Goal: Task Accomplishment & Management: Manage account settings

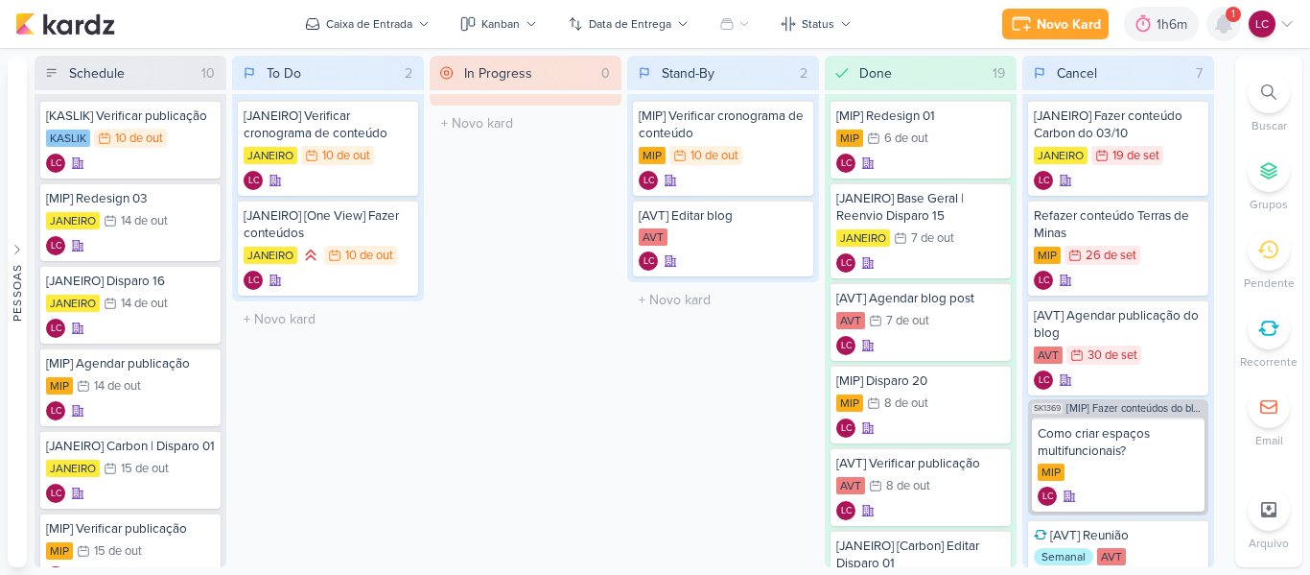
click at [1223, 31] on icon at bounding box center [1223, 23] width 15 height 17
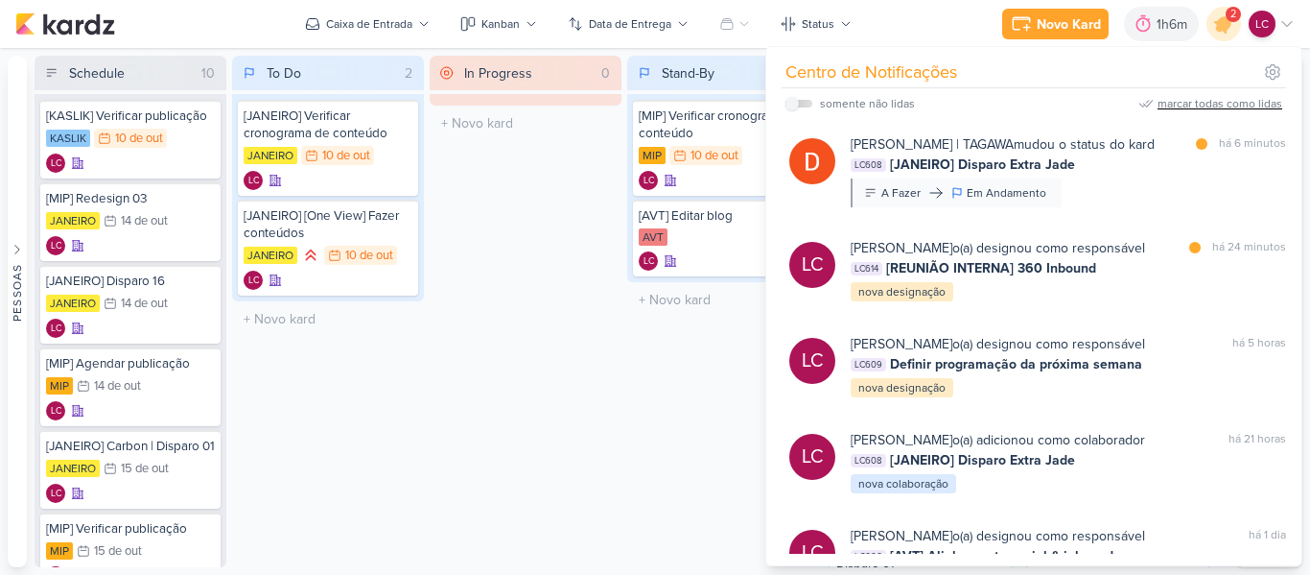
click at [1257, 98] on div "marcar todas como lidas" at bounding box center [1220, 103] width 125 height 17
click at [478, 262] on div "In Progress 0 Mover Para Esquerda Mover Para Direita [GEOGRAPHIC_DATA] O título…" at bounding box center [526, 311] width 192 height 511
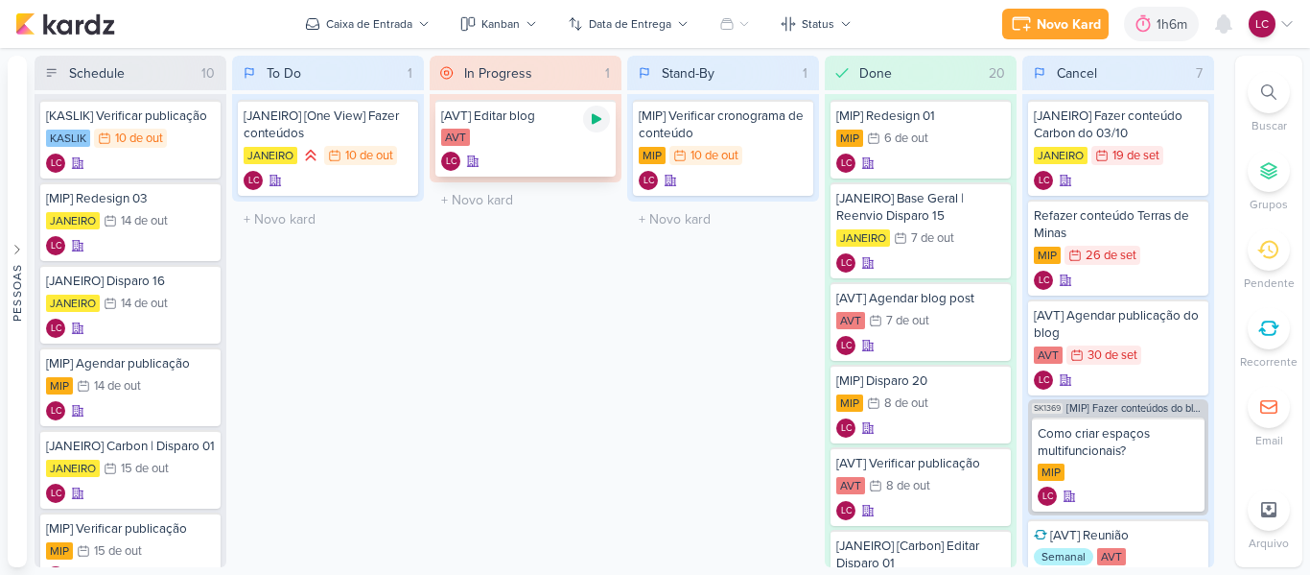
click at [591, 120] on icon at bounding box center [596, 118] width 15 height 15
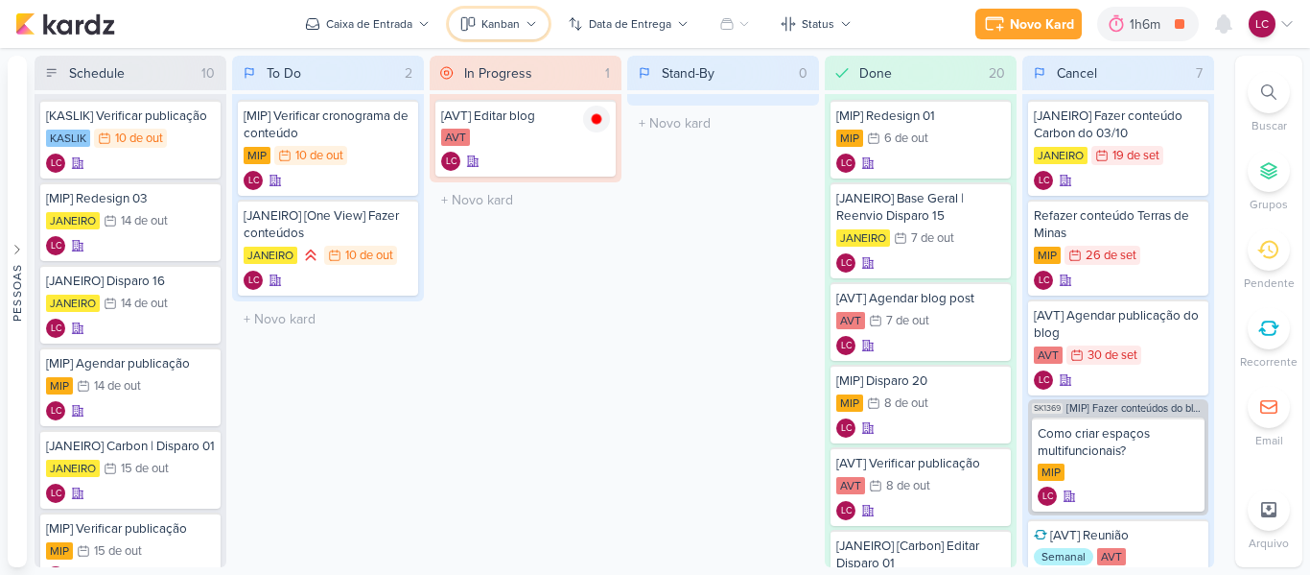
click at [523, 29] on button "Kanban" at bounding box center [499, 24] width 100 height 31
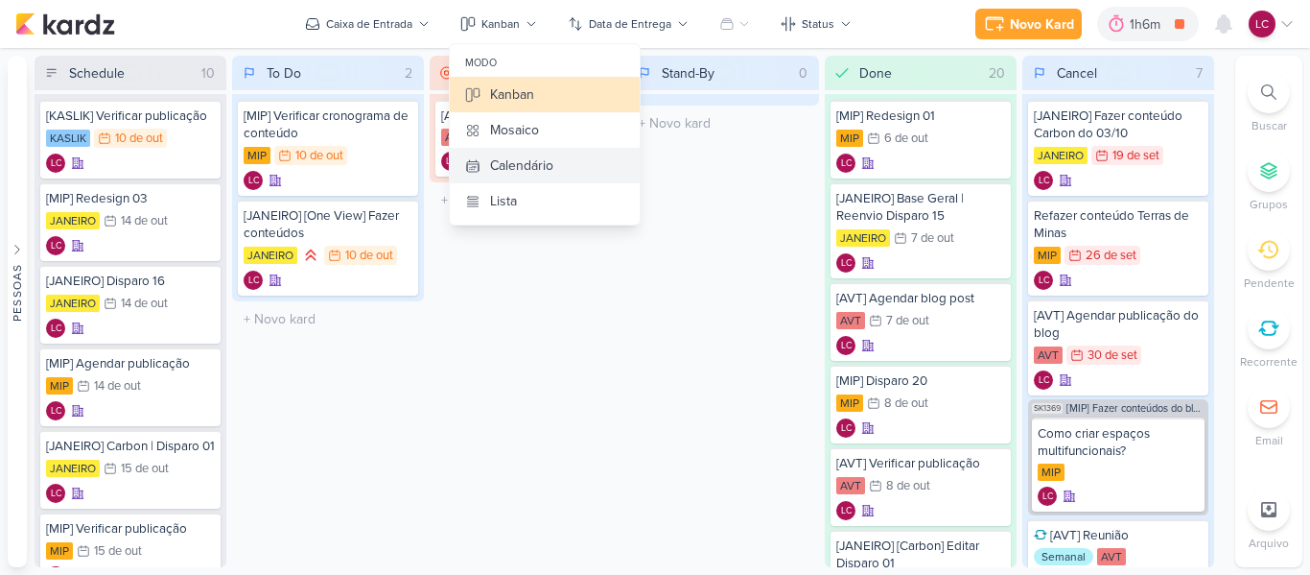
click at [540, 160] on div "Calendário" at bounding box center [521, 165] width 63 height 20
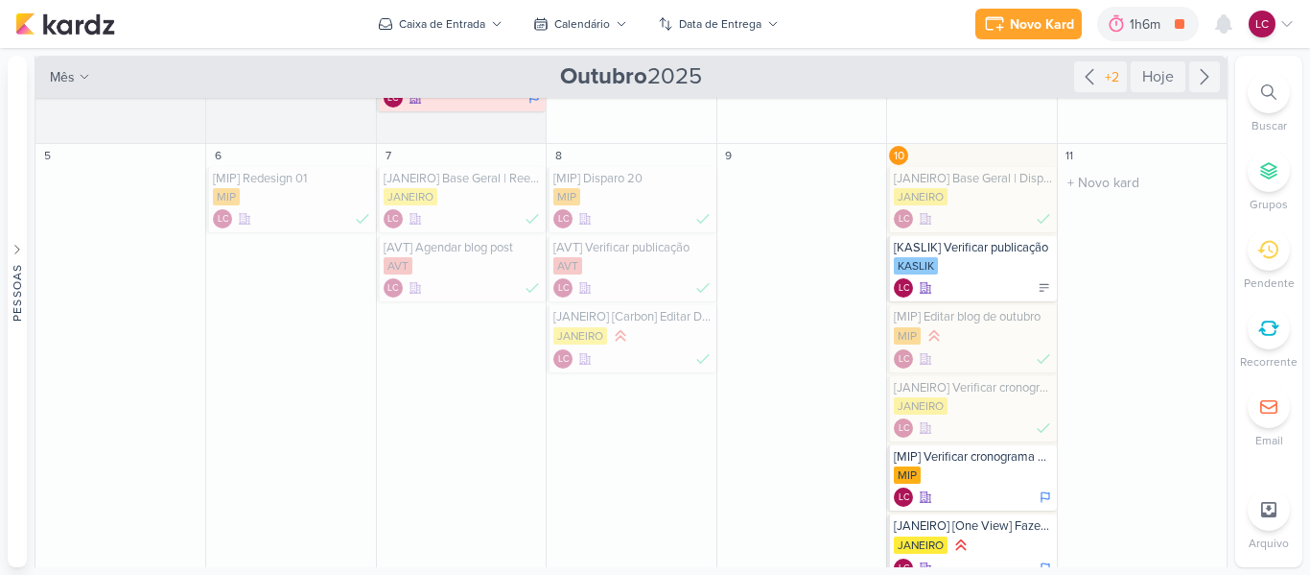
scroll to position [192, 0]
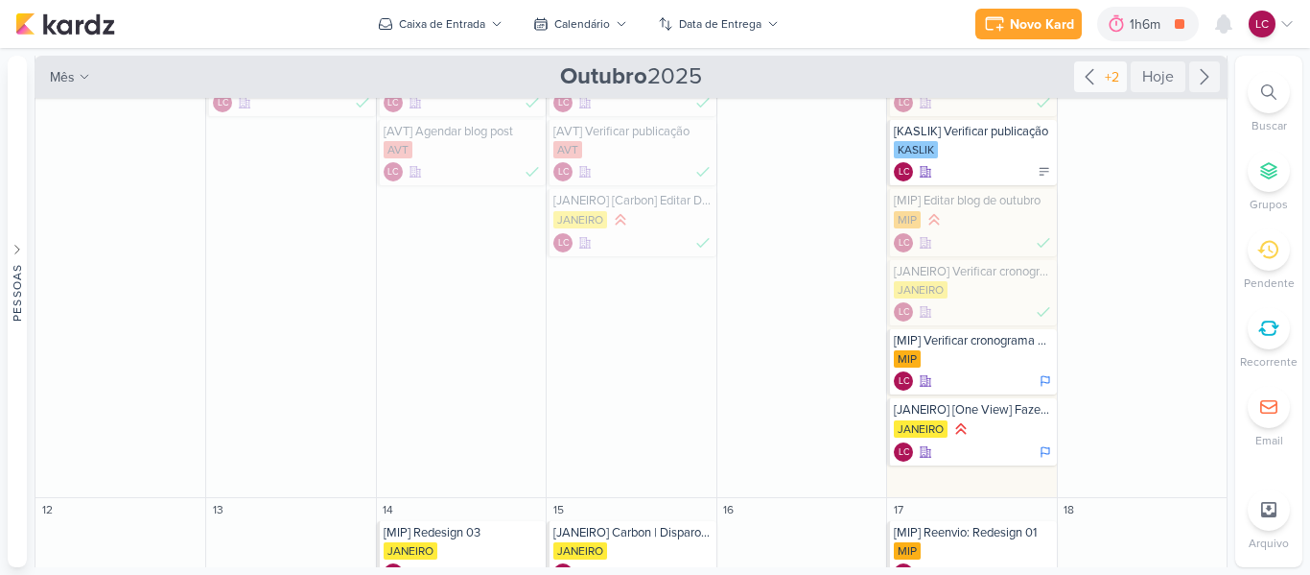
click at [1106, 73] on div "+2" at bounding box center [1112, 77] width 22 height 20
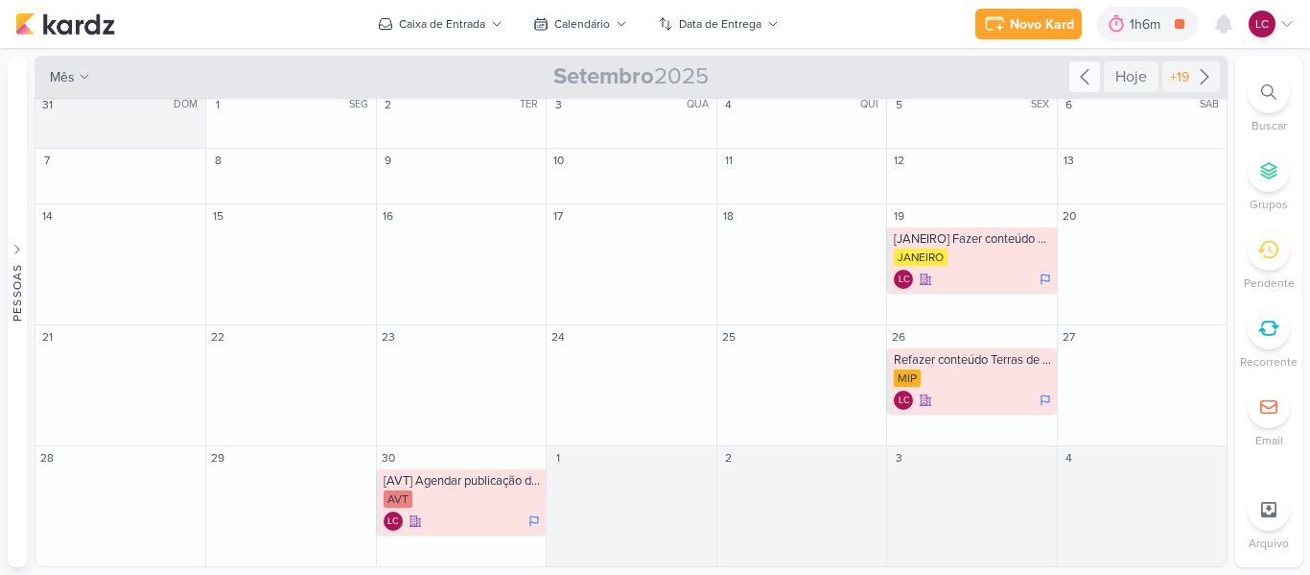
scroll to position [6, 0]
click at [1002, 258] on div "JANEIRO" at bounding box center [973, 257] width 158 height 19
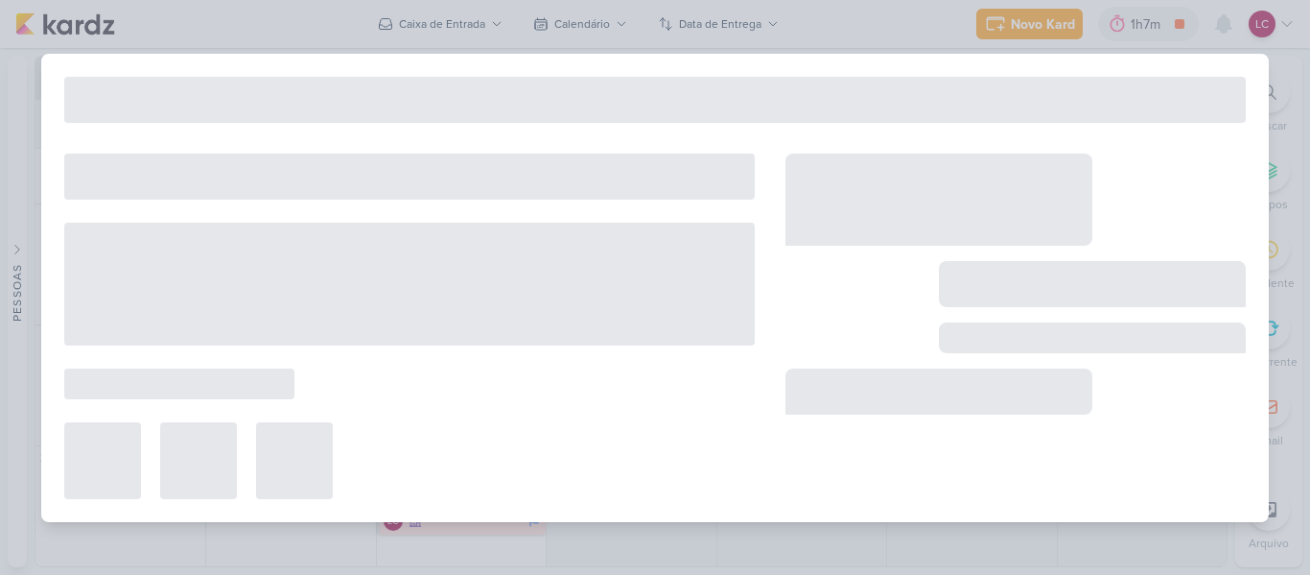
type input "[JANEIRO] Fazer conteúdo Carbon do 03/10"
type input "19 de setembro de 2025 às 23:59"
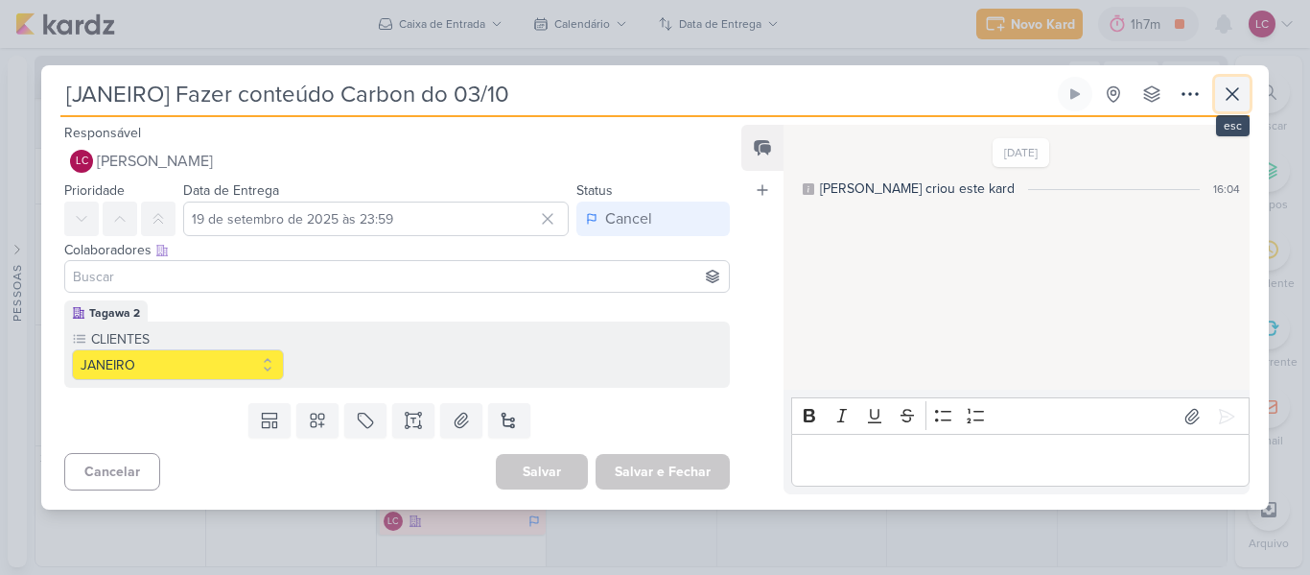
click at [1226, 93] on icon at bounding box center [1232, 93] width 23 height 23
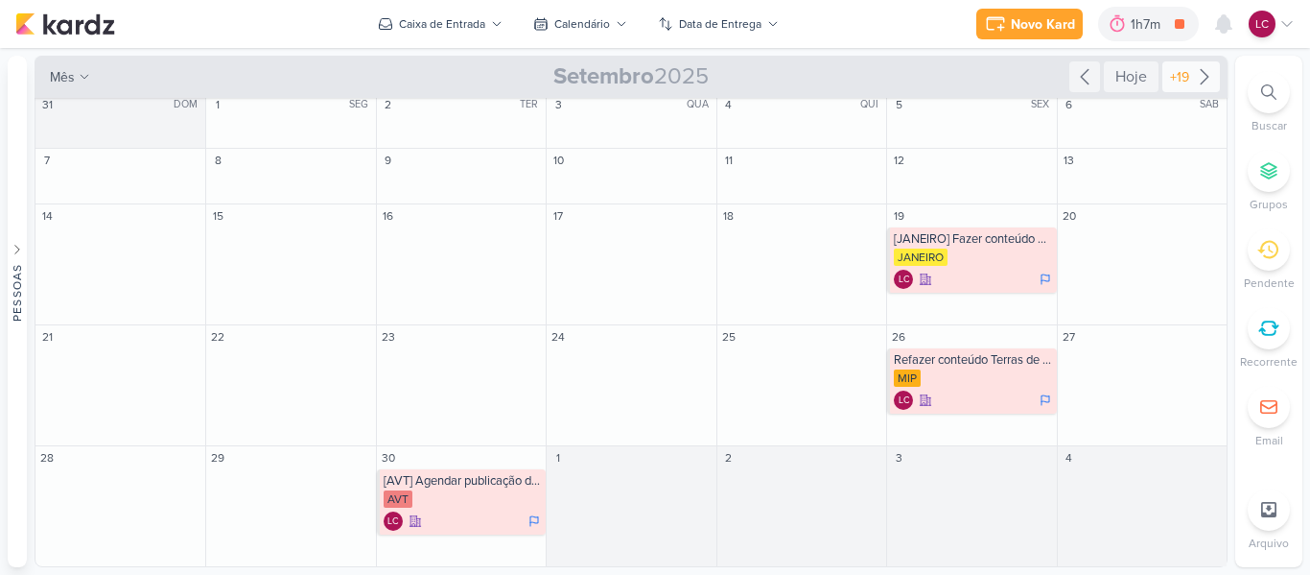
click at [1182, 76] on div "+19" at bounding box center [1179, 77] width 27 height 20
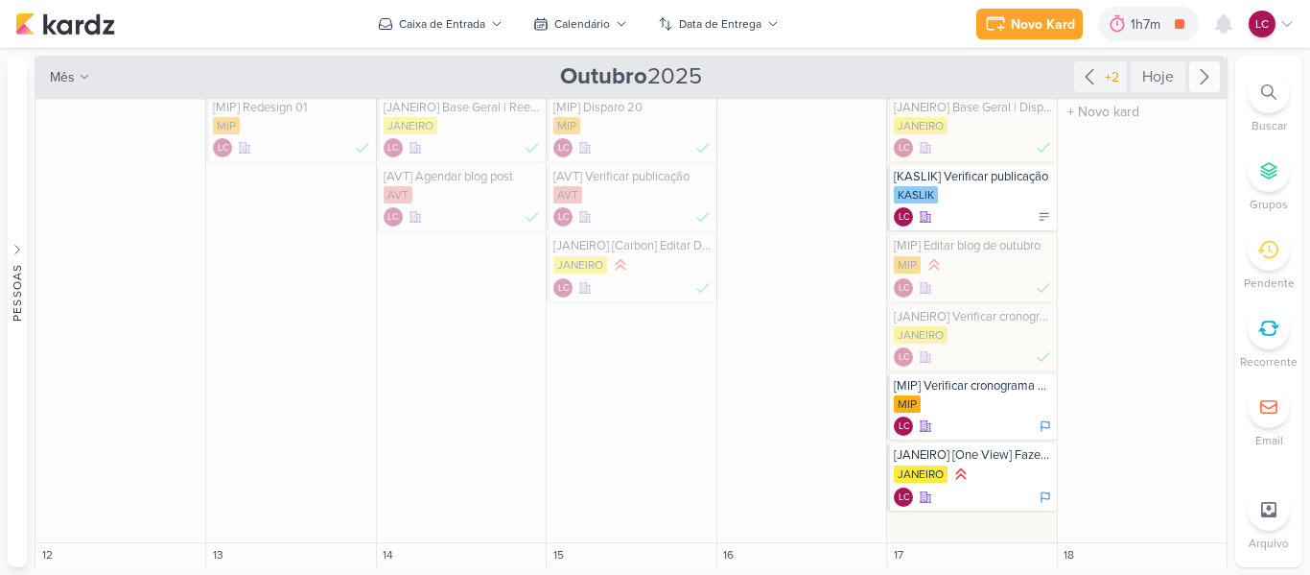
scroll to position [192, 0]
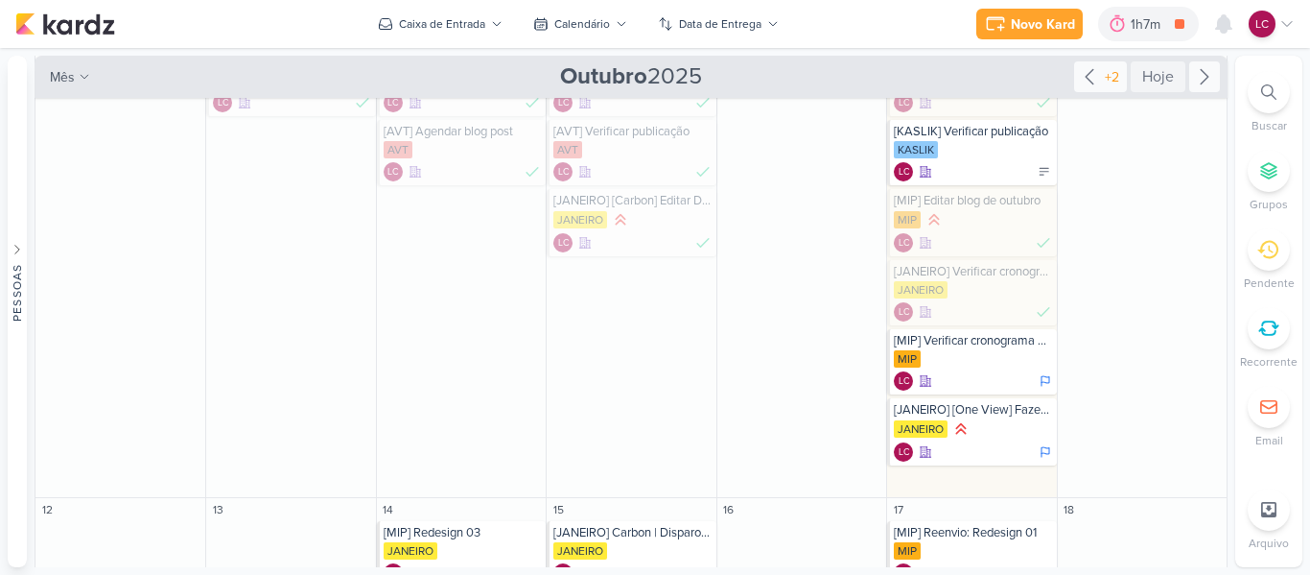
click at [1104, 64] on div "+2" at bounding box center [1100, 76] width 53 height 31
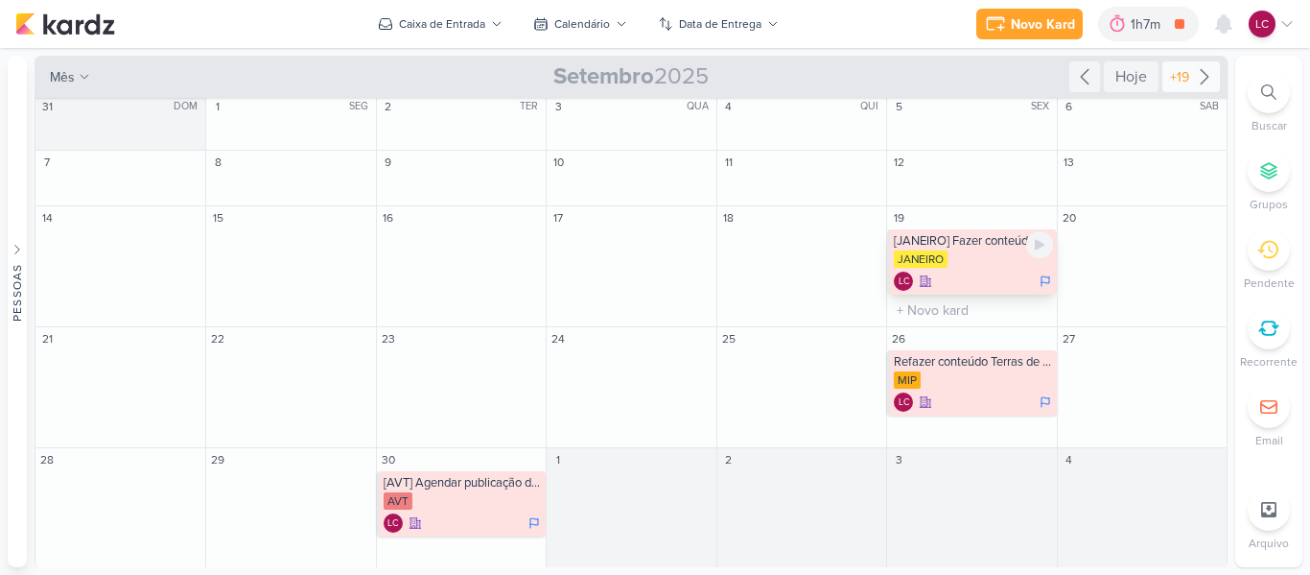
scroll to position [6, 0]
click at [955, 271] on div "LC" at bounding box center [973, 279] width 158 height 19
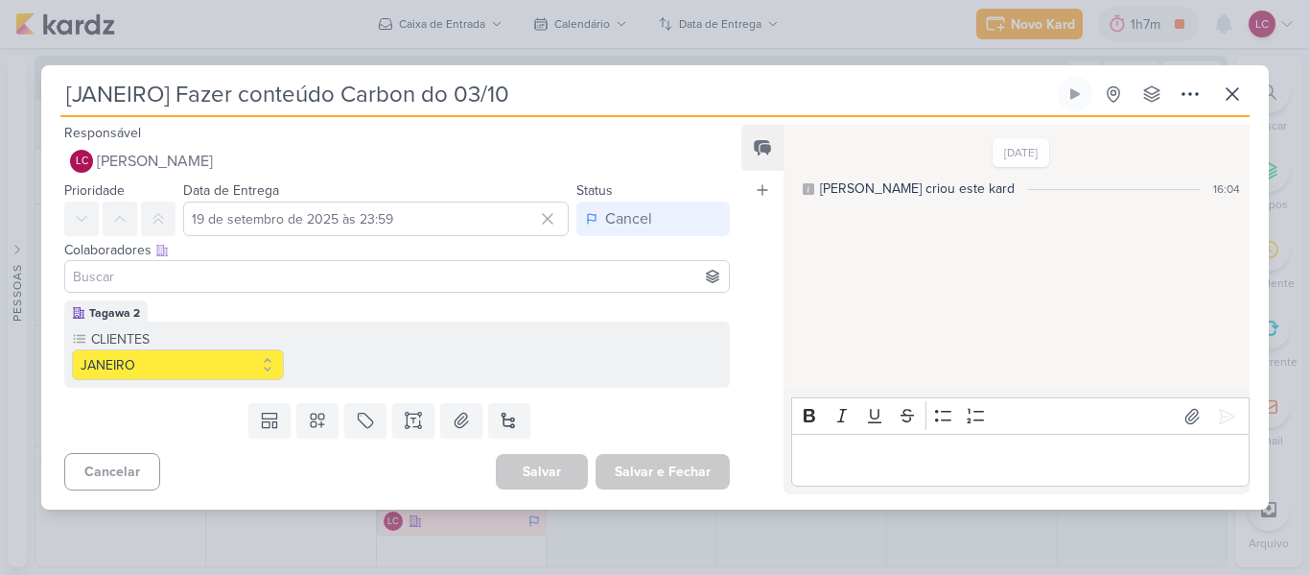
click at [176, 96] on input "[JANEIRO] Fazer conteúdo Carbon do 03/10" at bounding box center [557, 94] width 994 height 35
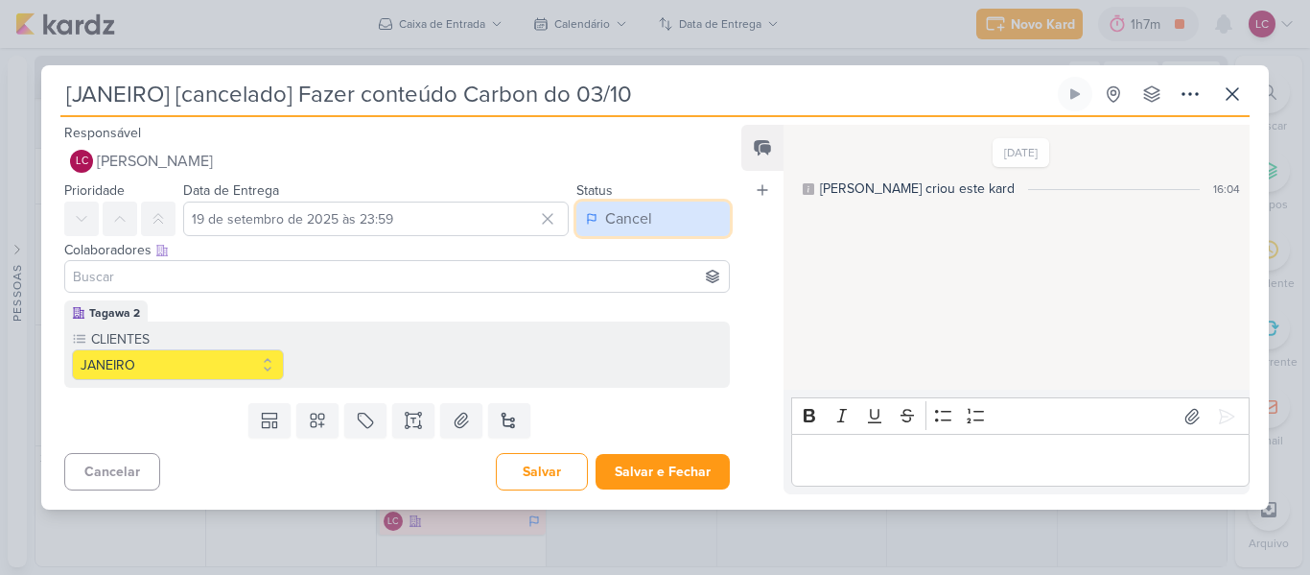
click at [576, 229] on button "Cancel" at bounding box center [652, 218] width 153 height 35
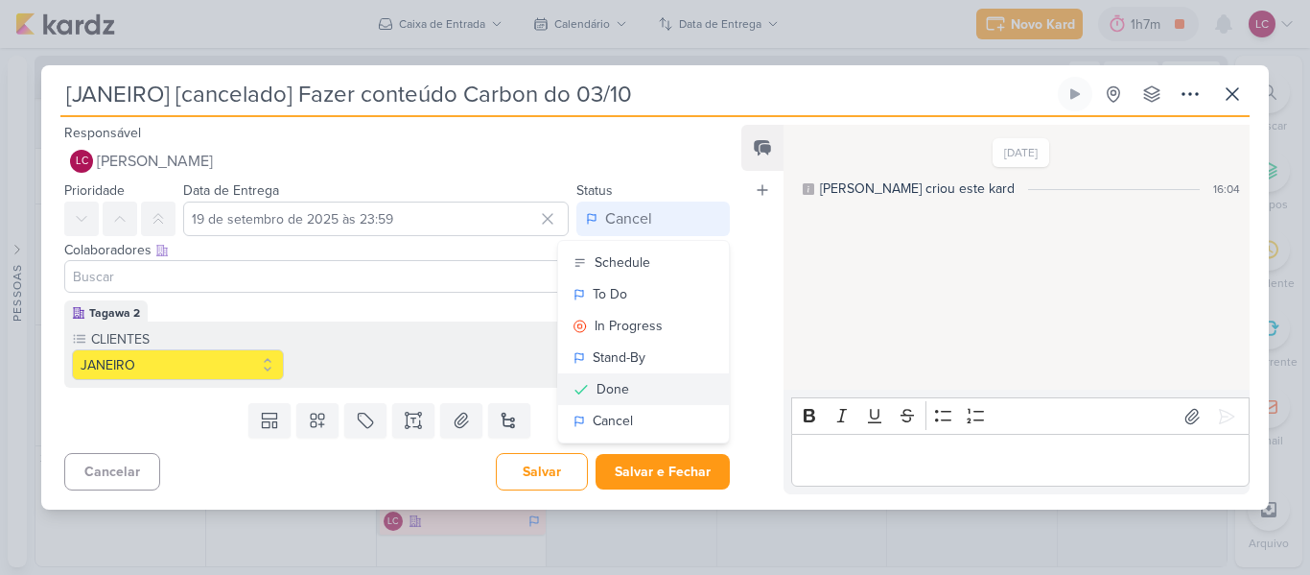
click at [632, 396] on button "Done" at bounding box center [643, 389] width 171 height 32
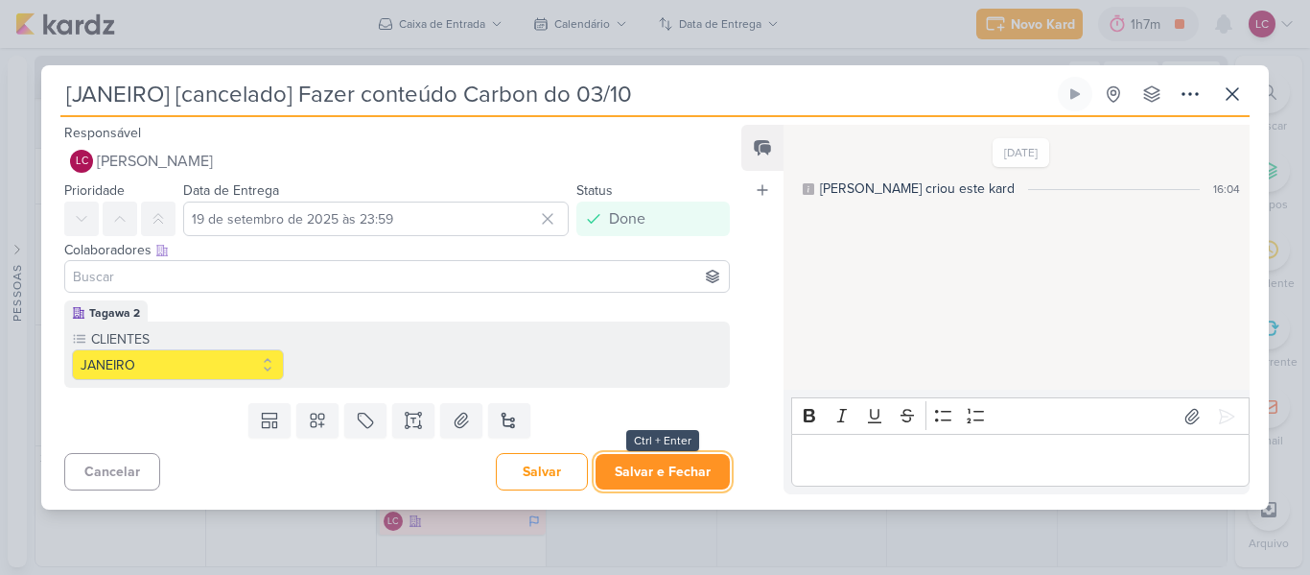
click at [640, 464] on button "Salvar e Fechar" at bounding box center [663, 471] width 134 height 35
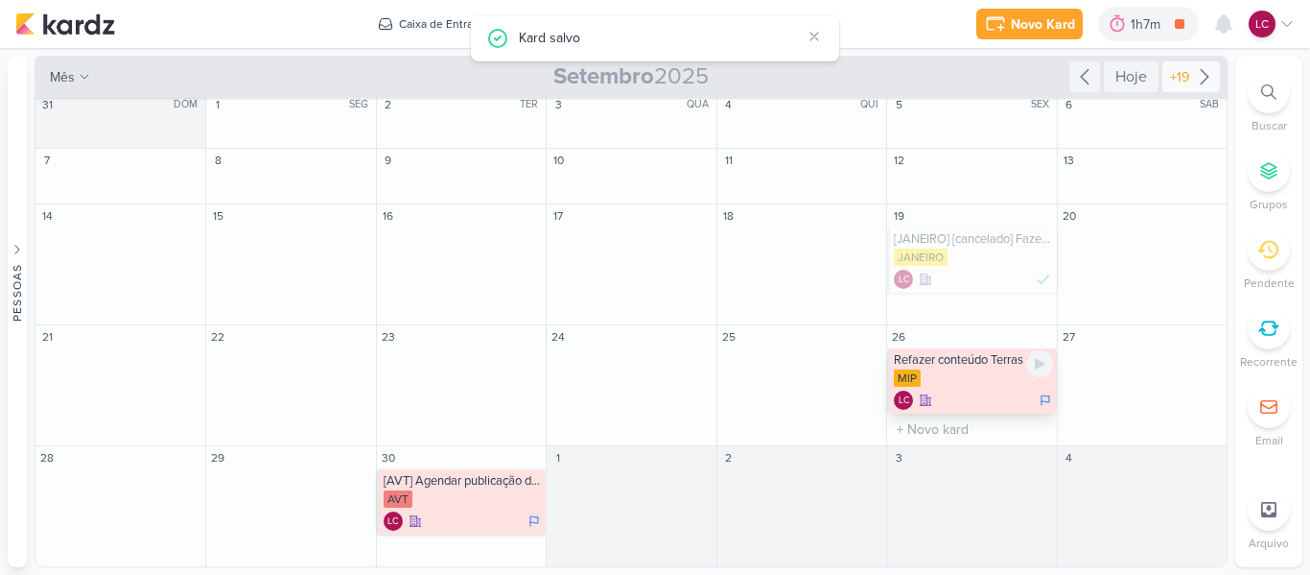
click at [925, 388] on div "Refazer conteúdo Terras de Minas MIP LC" at bounding box center [971, 380] width 169 height 65
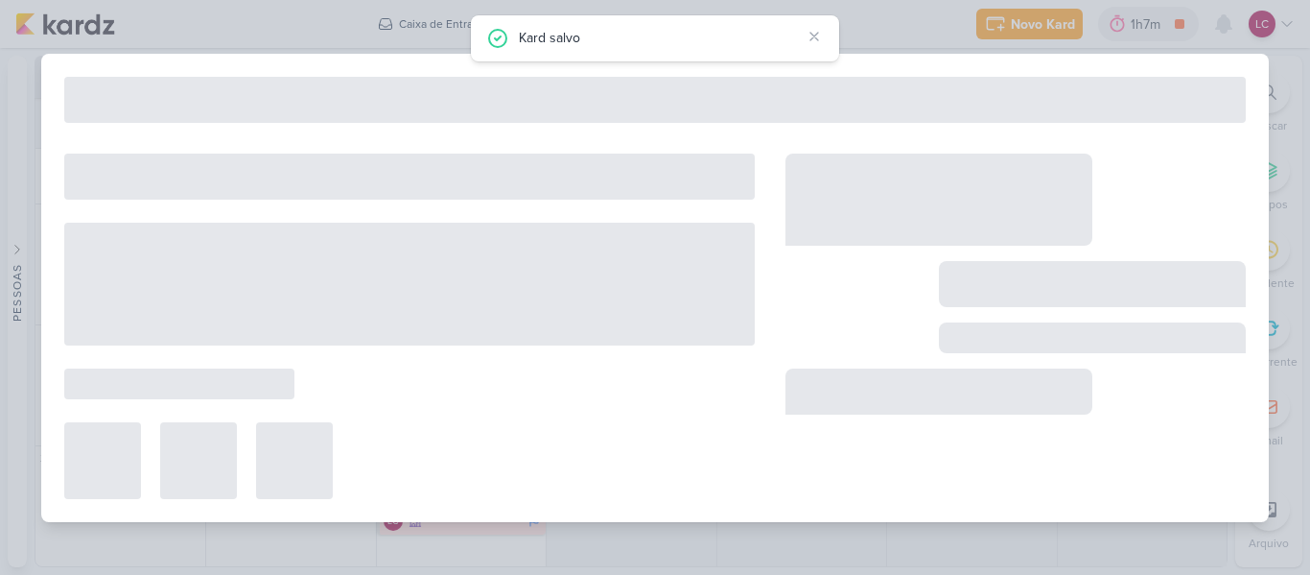
type input "Refazer conteúdo Terras de Minas"
type input "[DATE] 23:59"
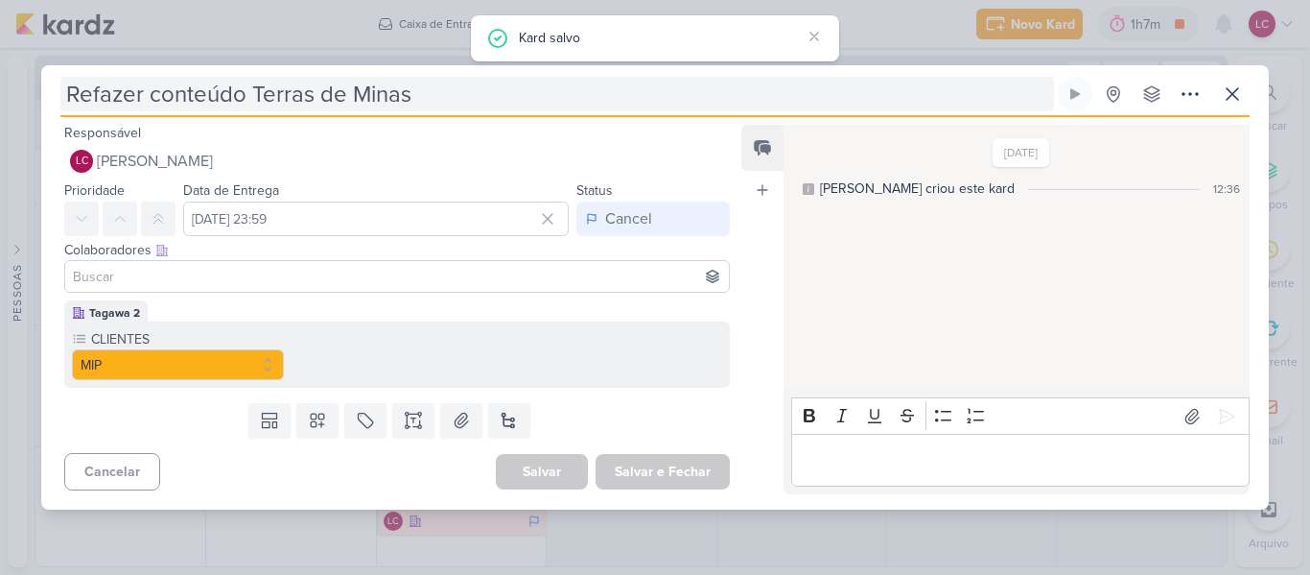
click at [65, 92] on input "Refazer conteúdo Terras de Minas" at bounding box center [557, 94] width 994 height 35
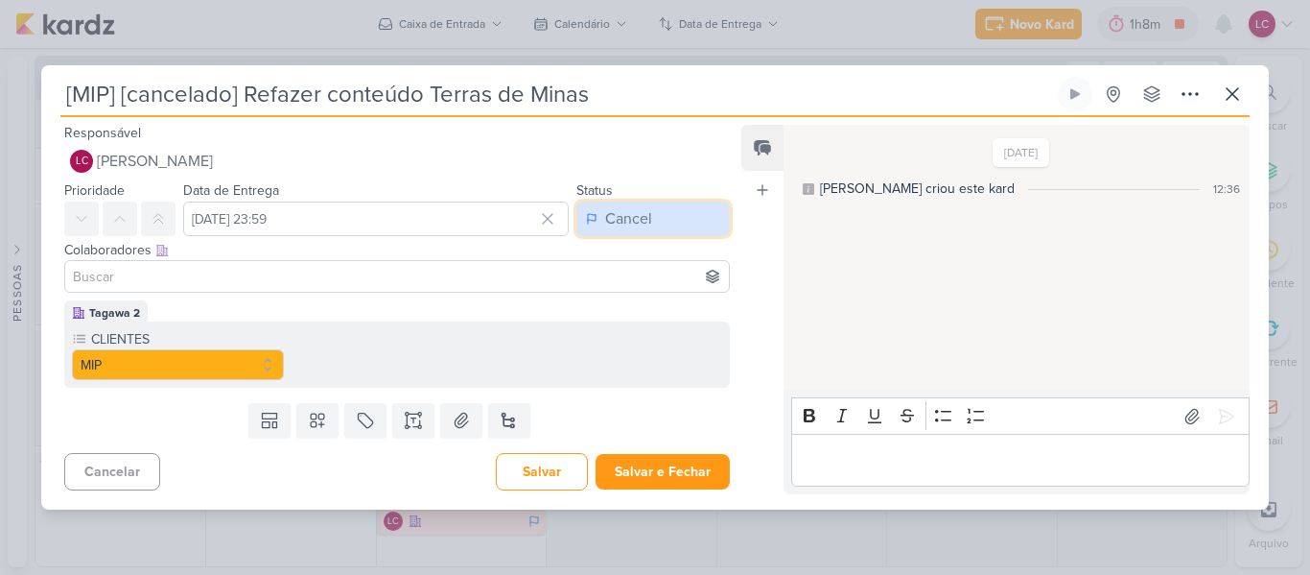
click at [653, 226] on button "Cancel" at bounding box center [652, 218] width 153 height 35
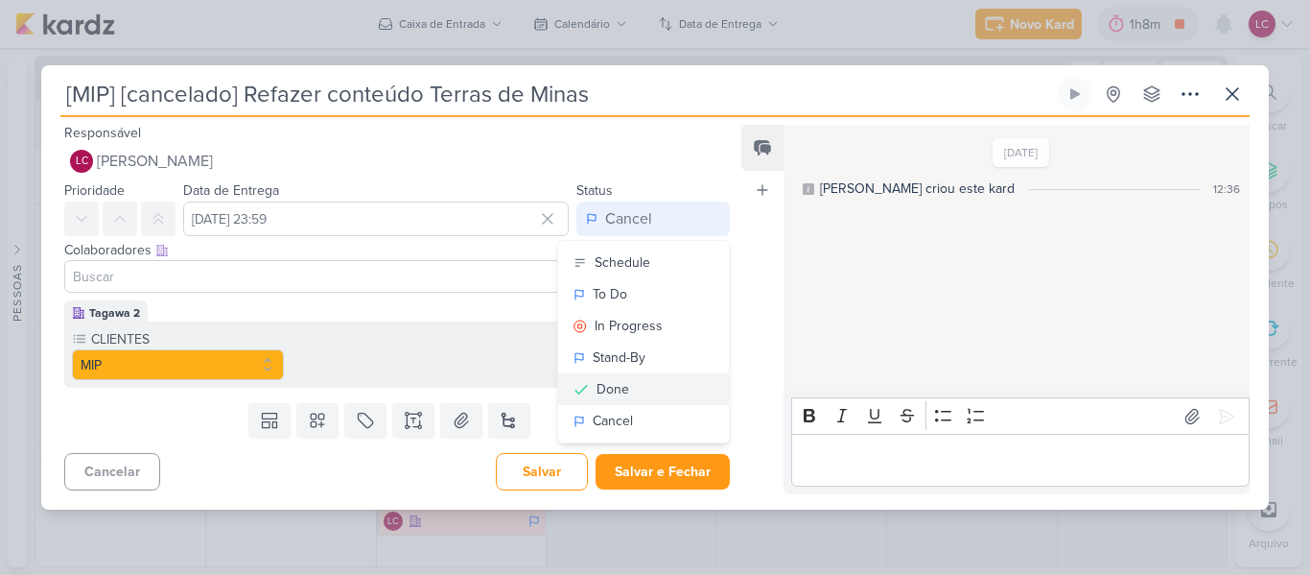
click at [614, 383] on div "Done" at bounding box center [613, 389] width 33 height 20
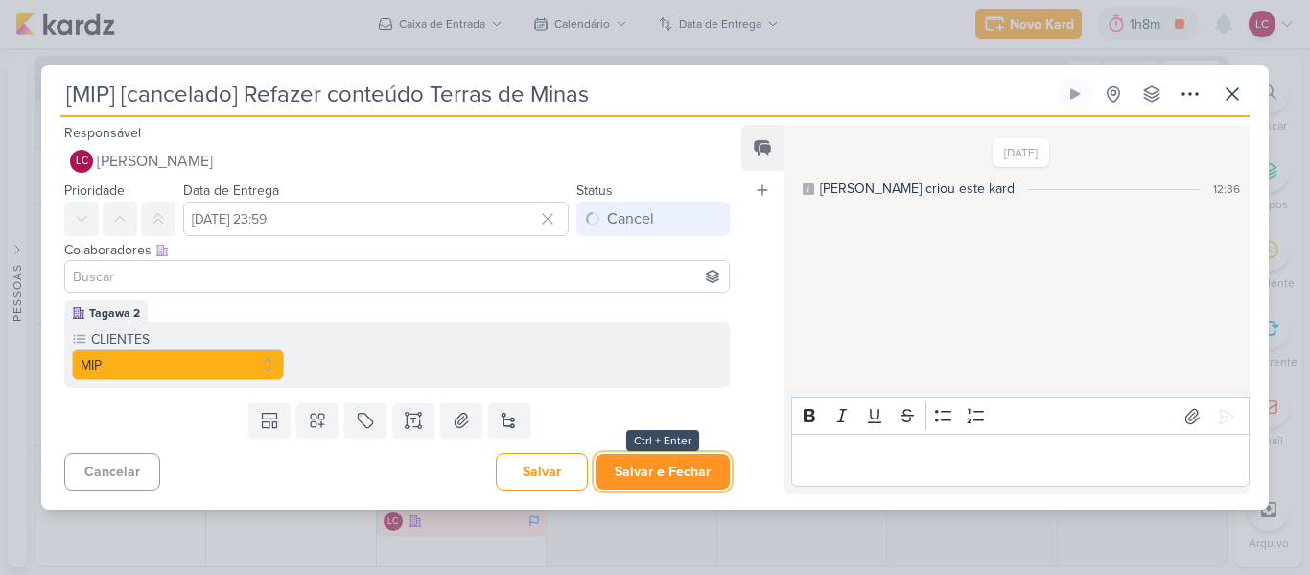
click at [649, 481] on button "Salvar e Fechar" at bounding box center [663, 471] width 134 height 35
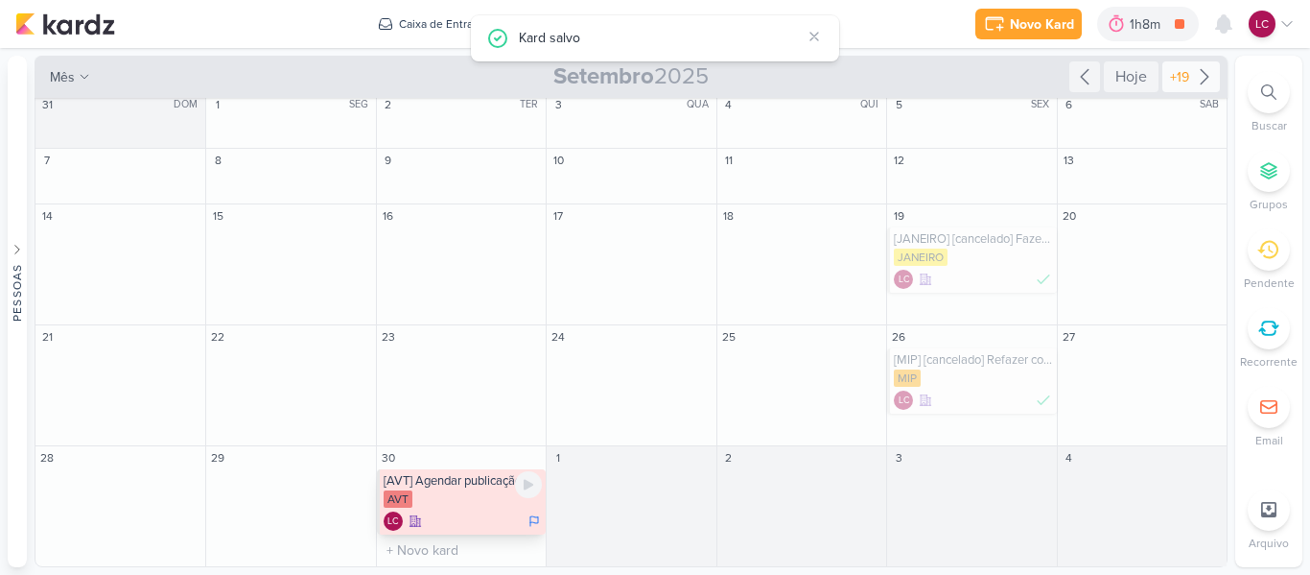
click at [458, 480] on div "[AVT] Agendar publicação do blog" at bounding box center [463, 480] width 158 height 15
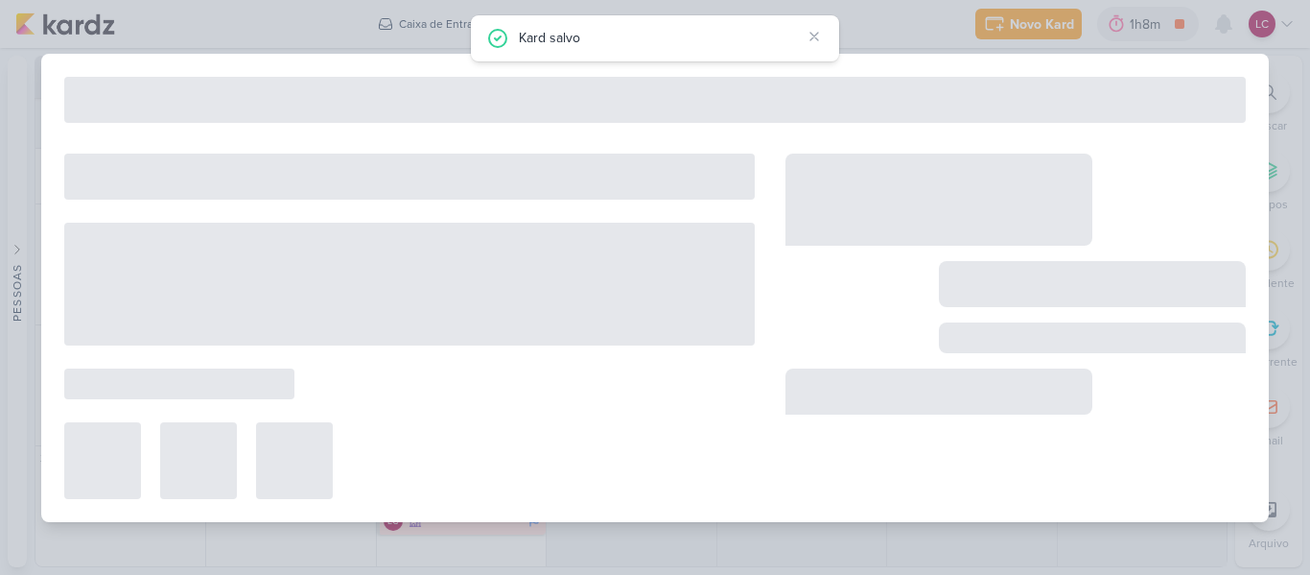
type input "[AVT] Agendar publicação do blog"
type input "[DATE] 23:59"
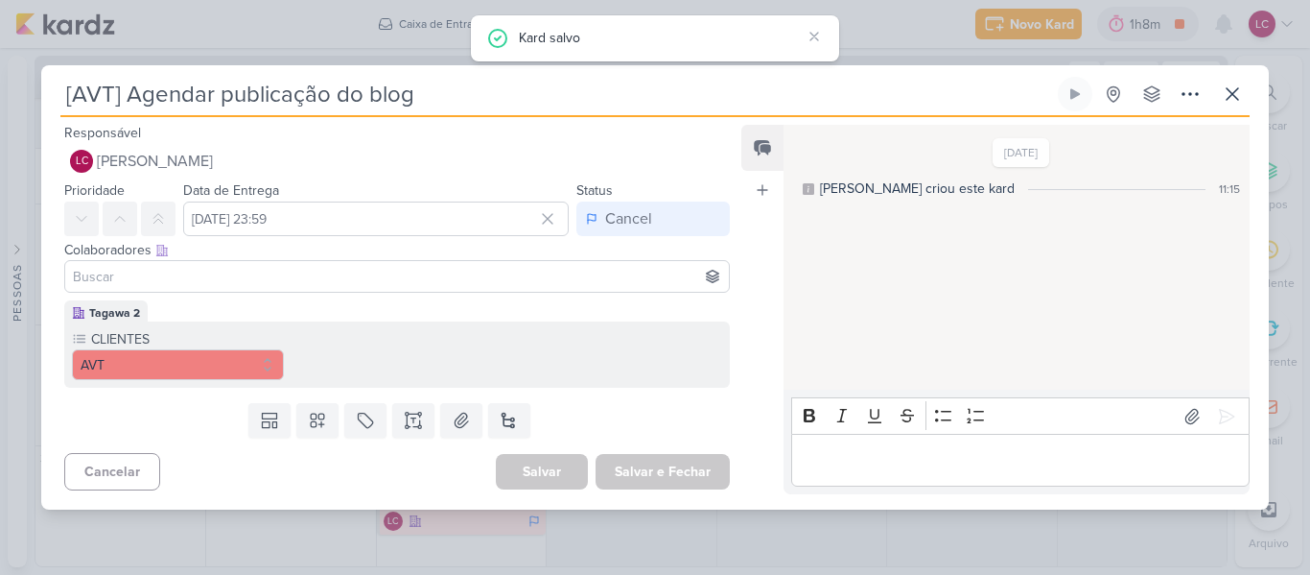
click at [119, 97] on input "[AVT] Agendar publicação do blog" at bounding box center [557, 94] width 994 height 35
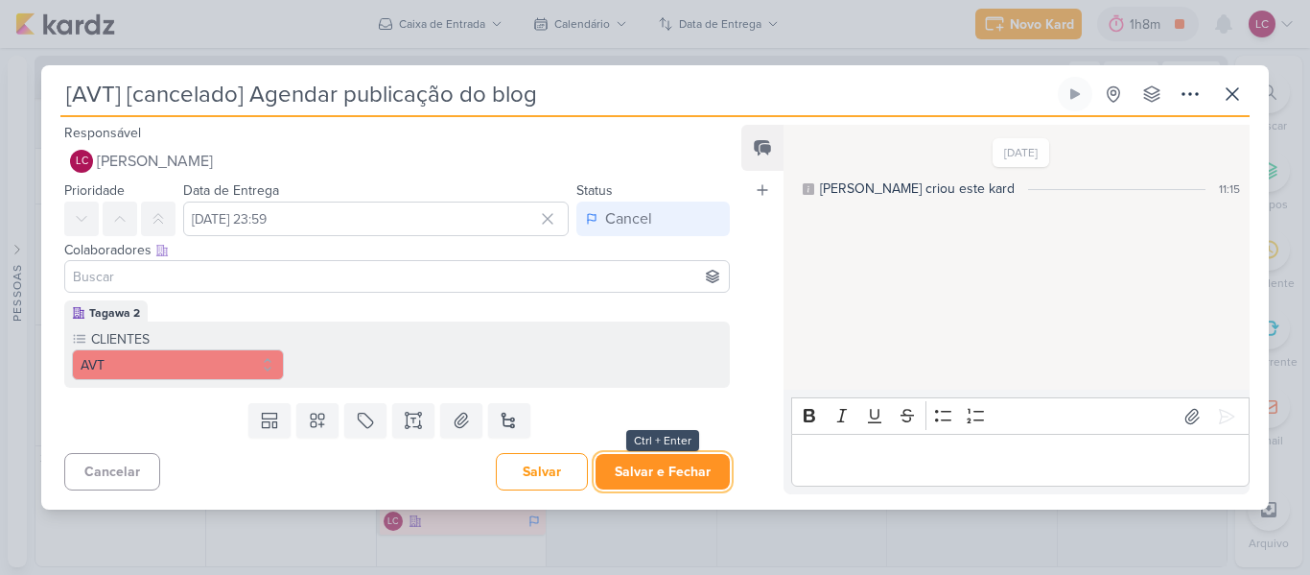
click at [669, 465] on button "Salvar e Fechar" at bounding box center [663, 471] width 134 height 35
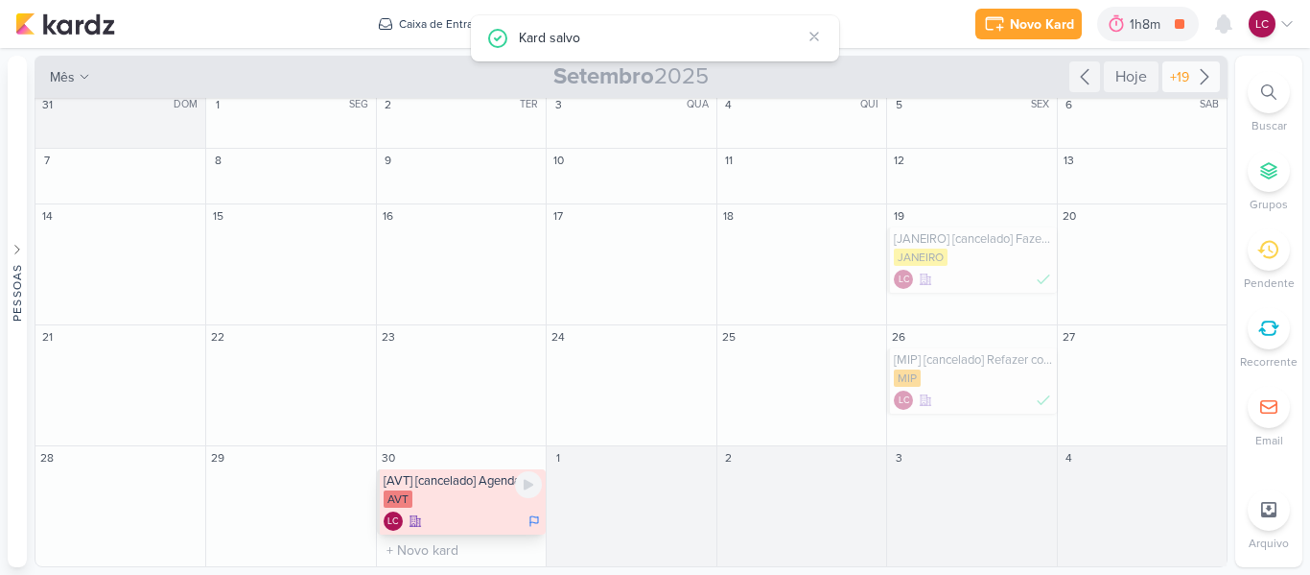
click at [423, 512] on div "LC" at bounding box center [463, 520] width 158 height 19
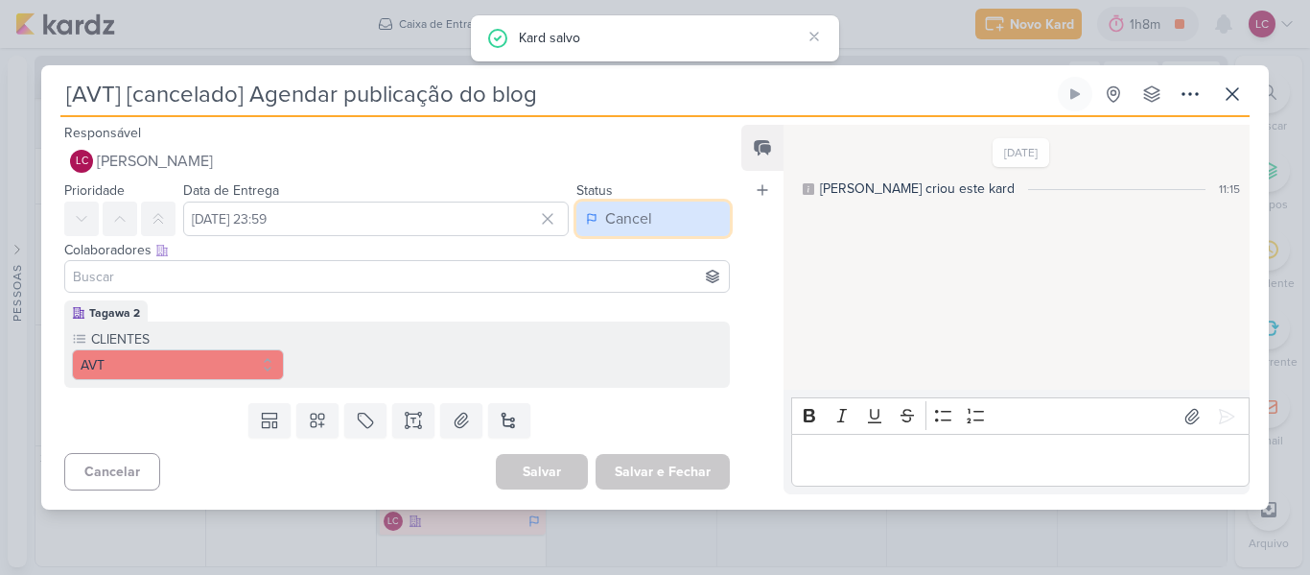
click at [680, 214] on button "Cancel" at bounding box center [652, 218] width 153 height 35
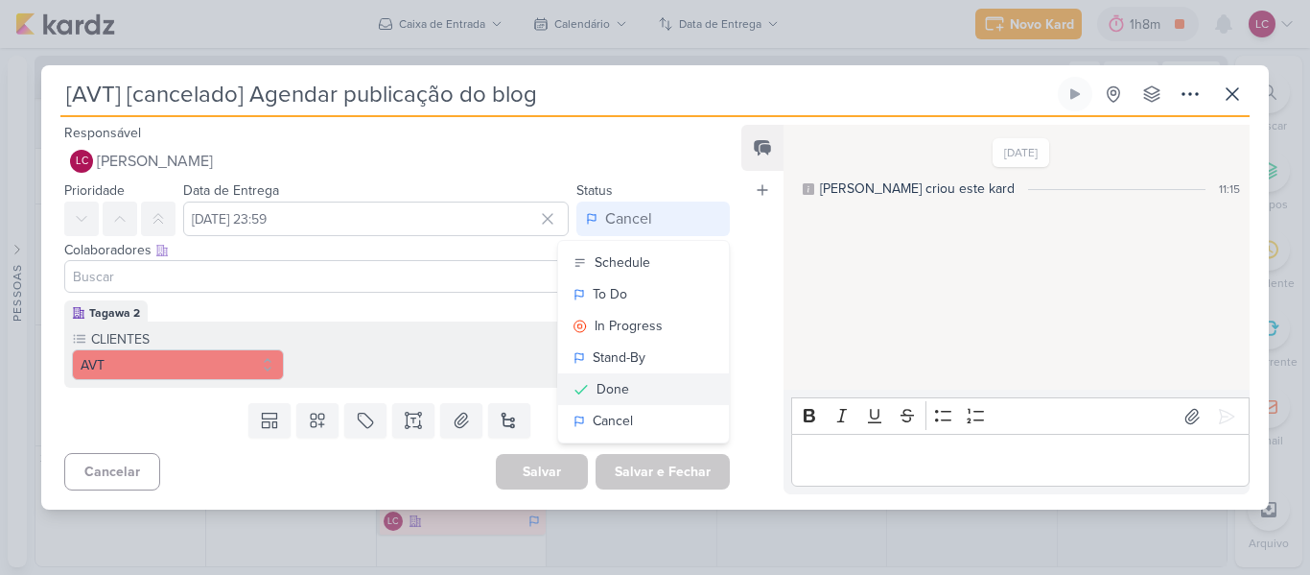
click at [645, 396] on button "Done" at bounding box center [643, 389] width 171 height 32
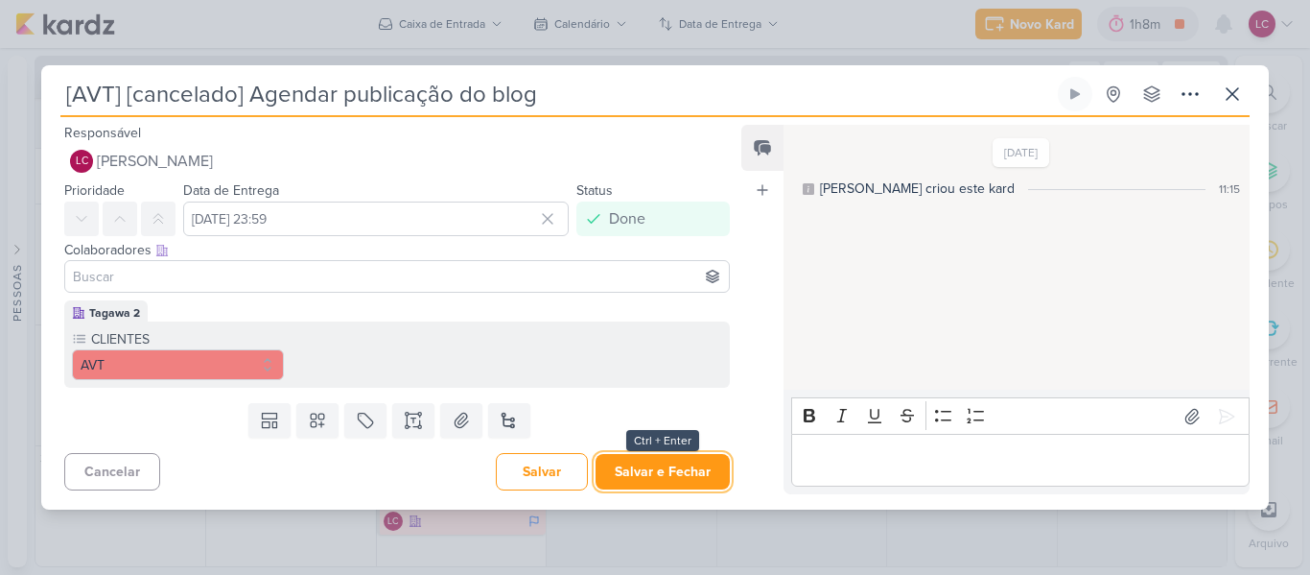
click at [652, 475] on button "Salvar e Fechar" at bounding box center [663, 471] width 134 height 35
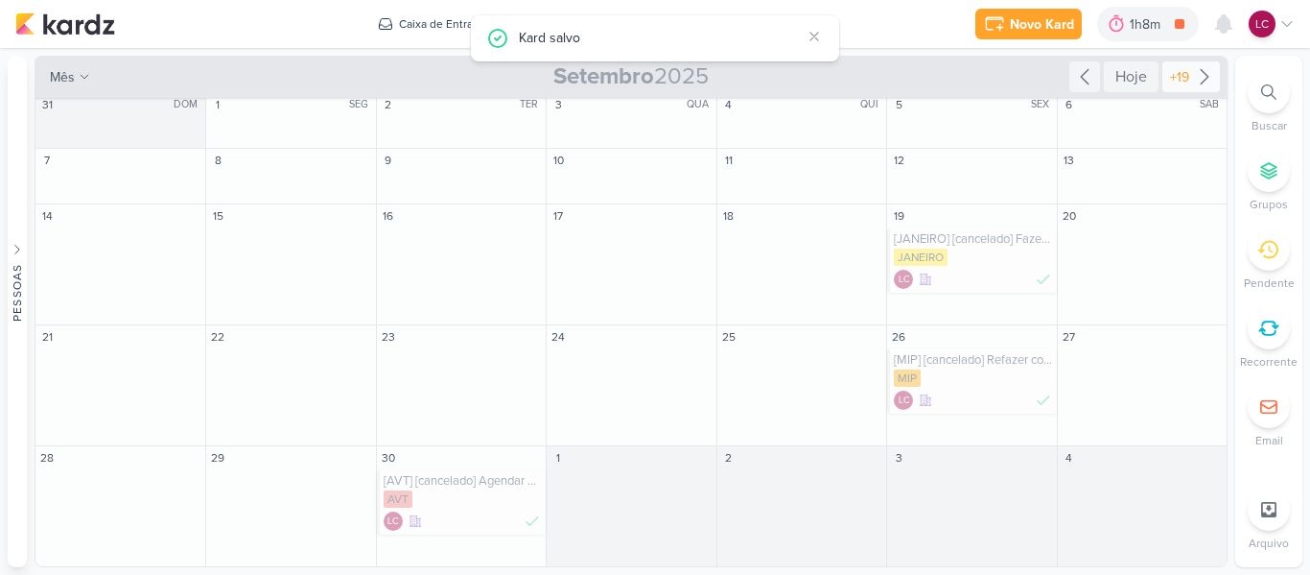
click at [1201, 70] on icon at bounding box center [1205, 77] width 8 height 14
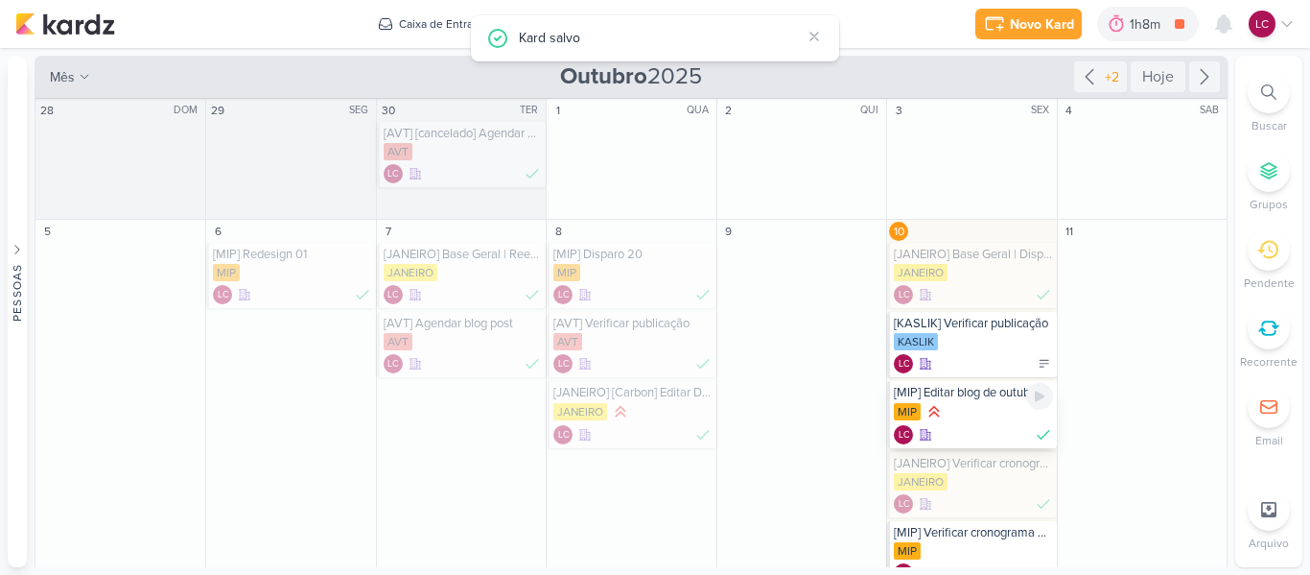
scroll to position [96, 0]
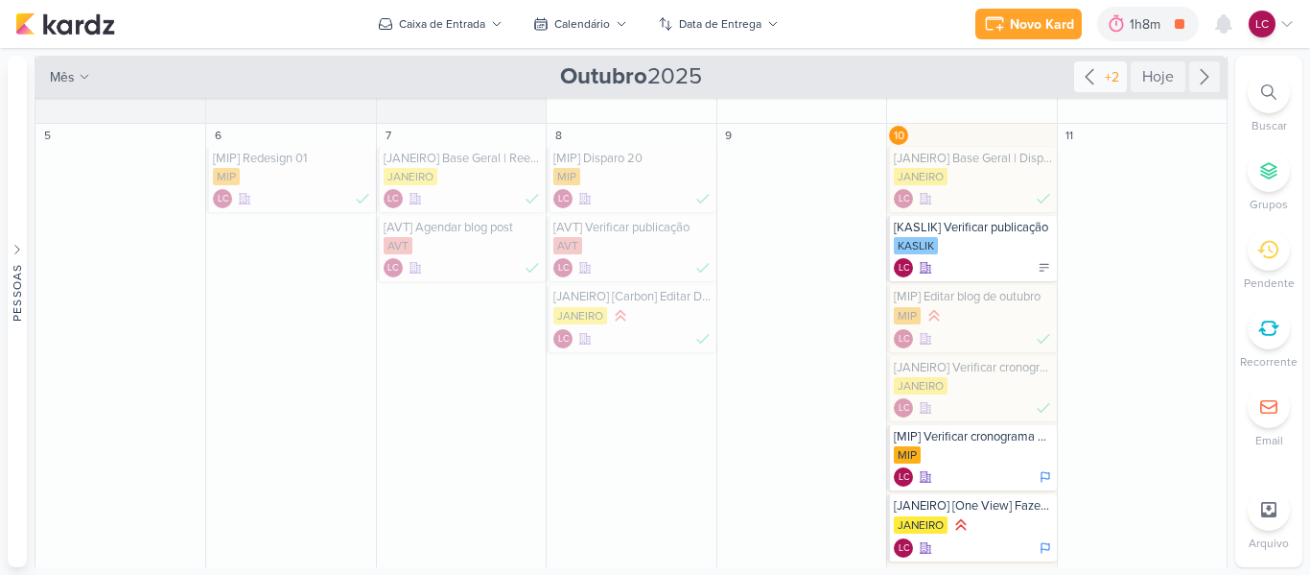
click at [1101, 83] on div "+2" at bounding box center [1112, 77] width 22 height 20
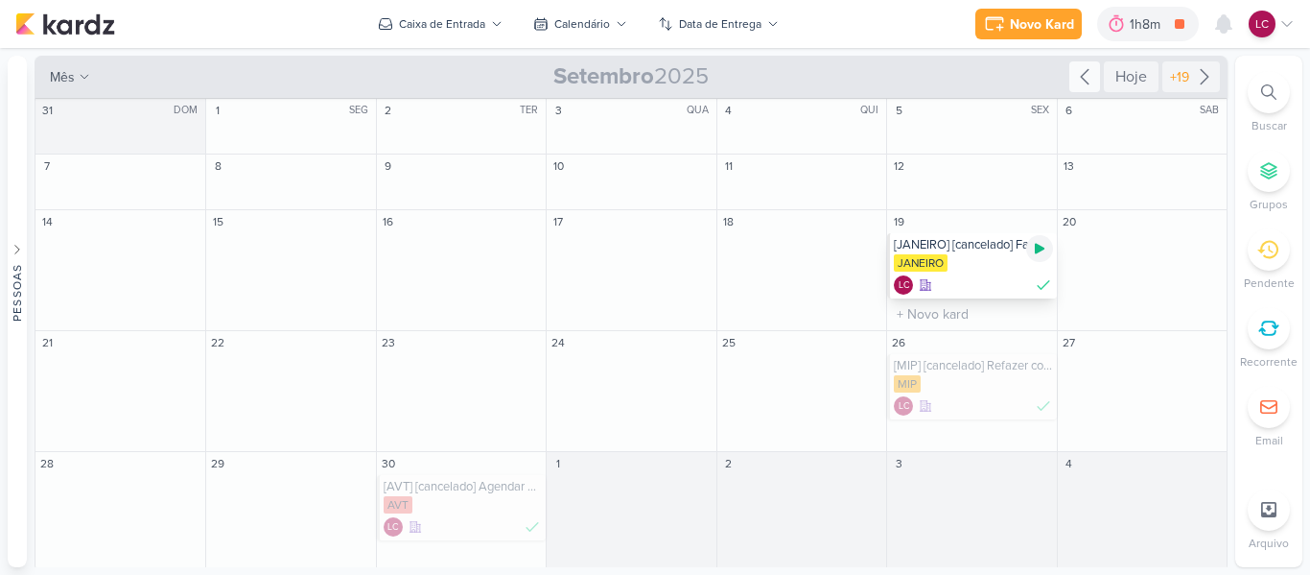
scroll to position [6, 0]
click at [1176, 68] on div "+19" at bounding box center [1179, 77] width 27 height 20
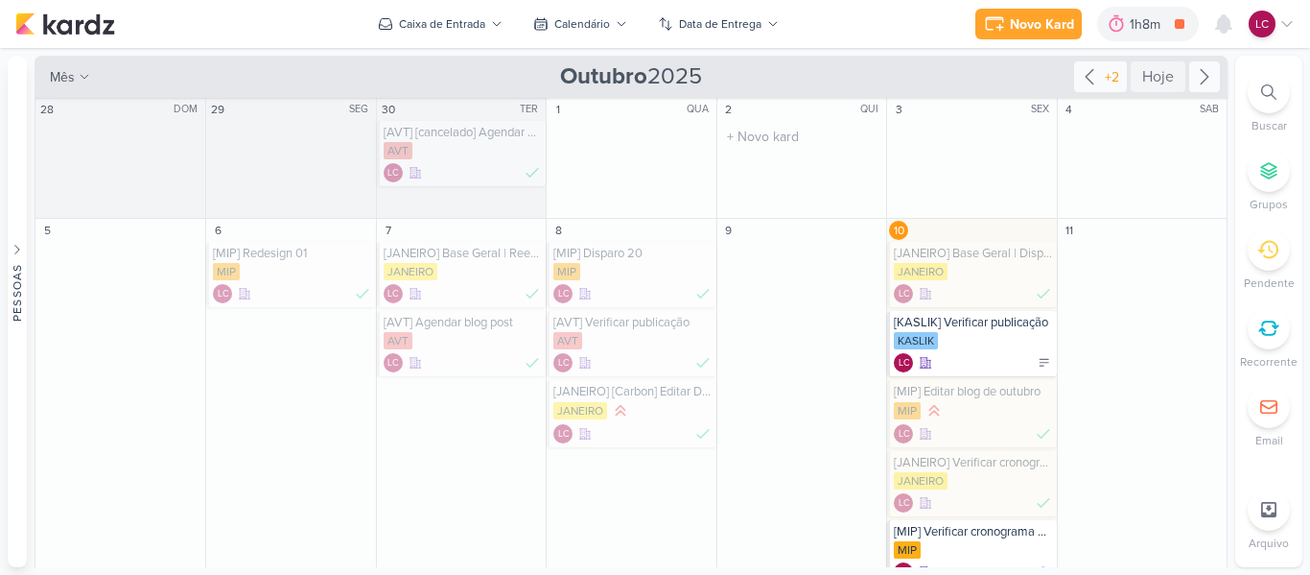
scroll to position [0, 0]
click at [471, 153] on div "AVT" at bounding box center [463, 152] width 158 height 19
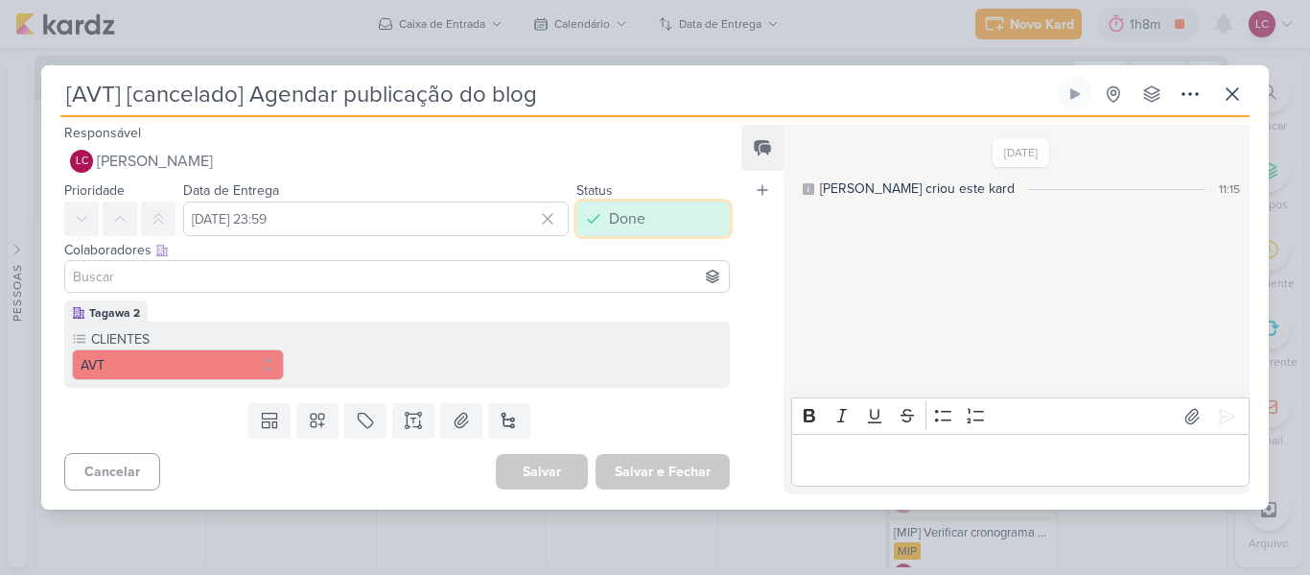
click at [622, 207] on div "Done" at bounding box center [627, 218] width 36 height 23
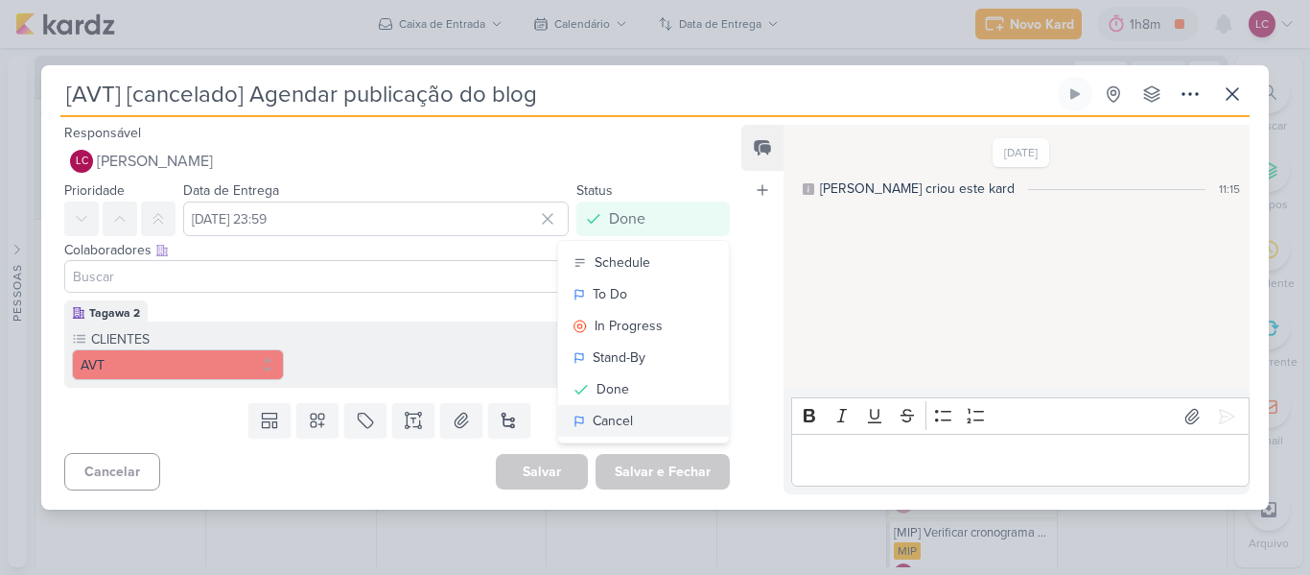
click at [597, 412] on div "Cancel" at bounding box center [613, 421] width 40 height 20
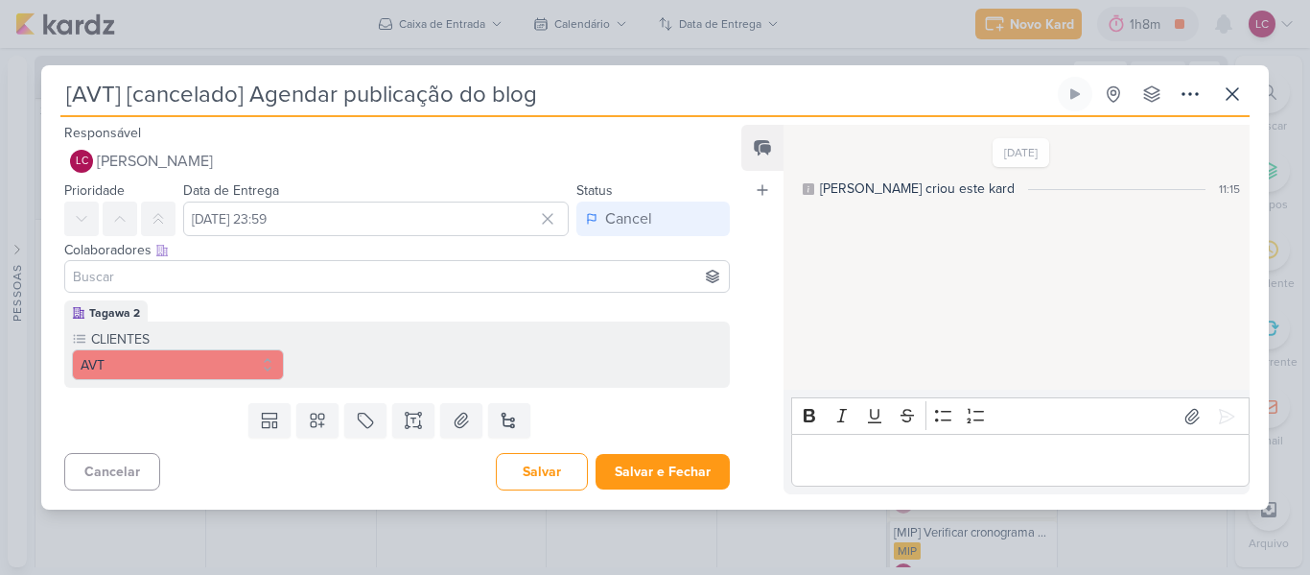
drag, startPoint x: 143, startPoint y: 98, endPoint x: 249, endPoint y: 108, distance: 107.0
click at [249, 108] on input "[AVT] [cancelado] Agendar publicação do blog" at bounding box center [557, 94] width 994 height 35
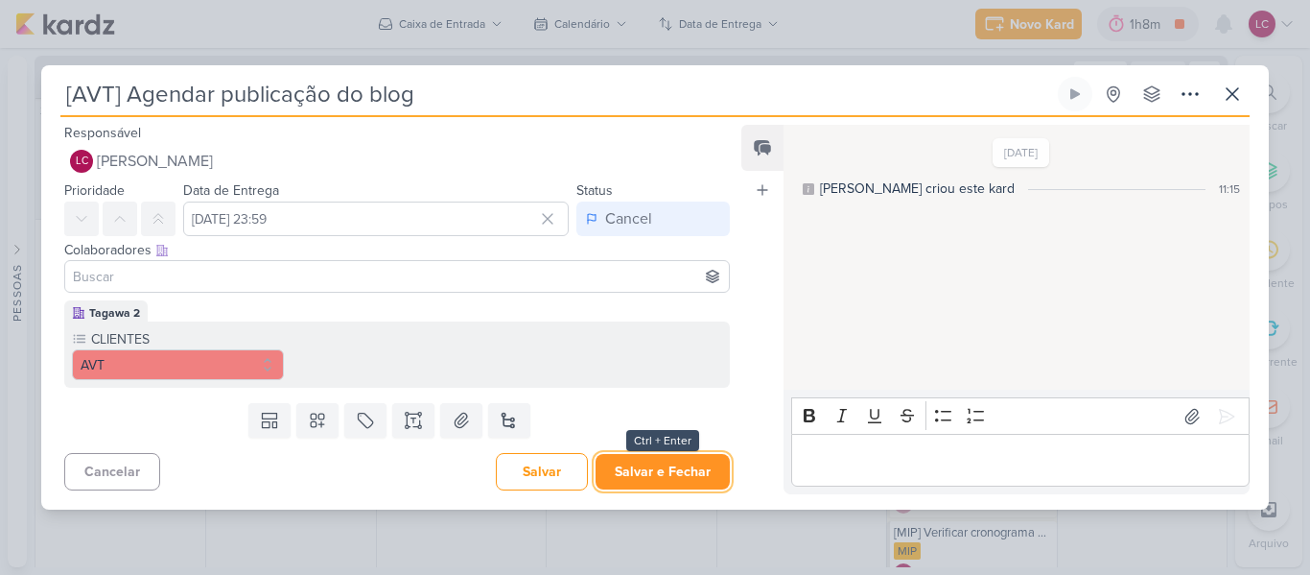
click at [690, 457] on button "Salvar e Fechar" at bounding box center [663, 471] width 134 height 35
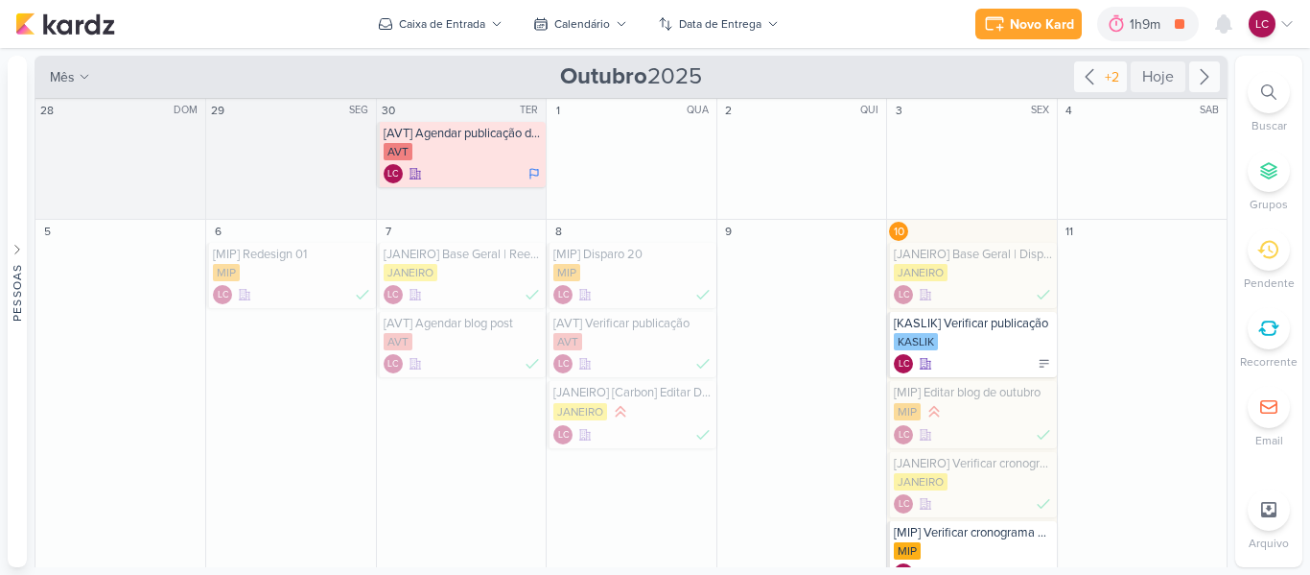
click at [1101, 83] on div "+2" at bounding box center [1112, 77] width 22 height 20
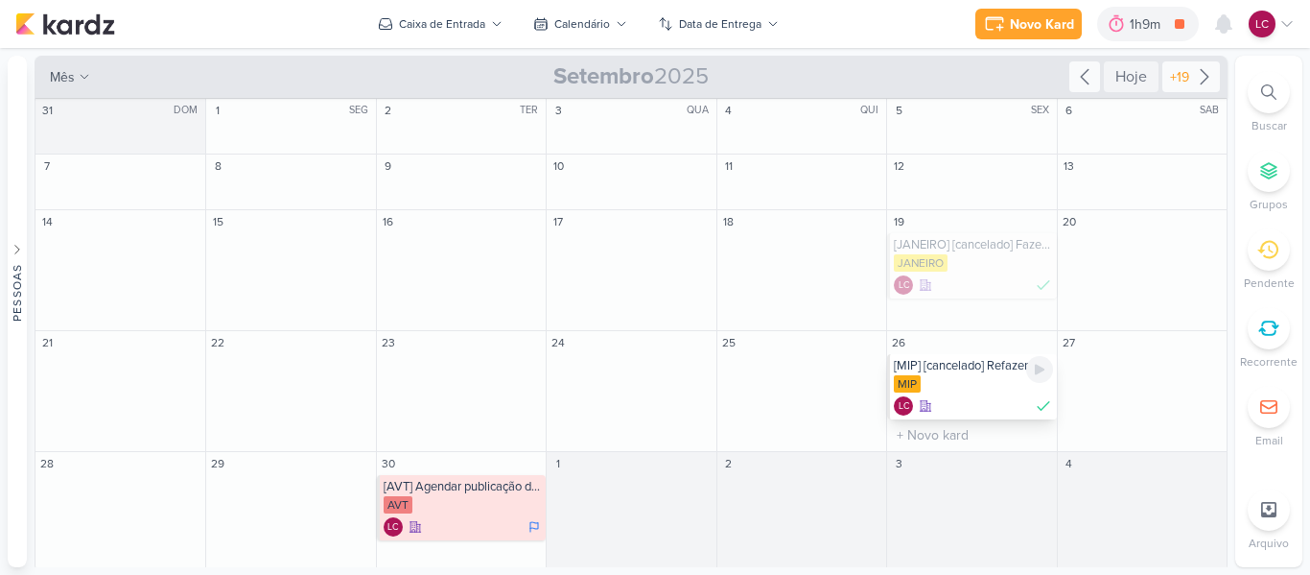
click at [930, 384] on div "MIP" at bounding box center [973, 384] width 158 height 19
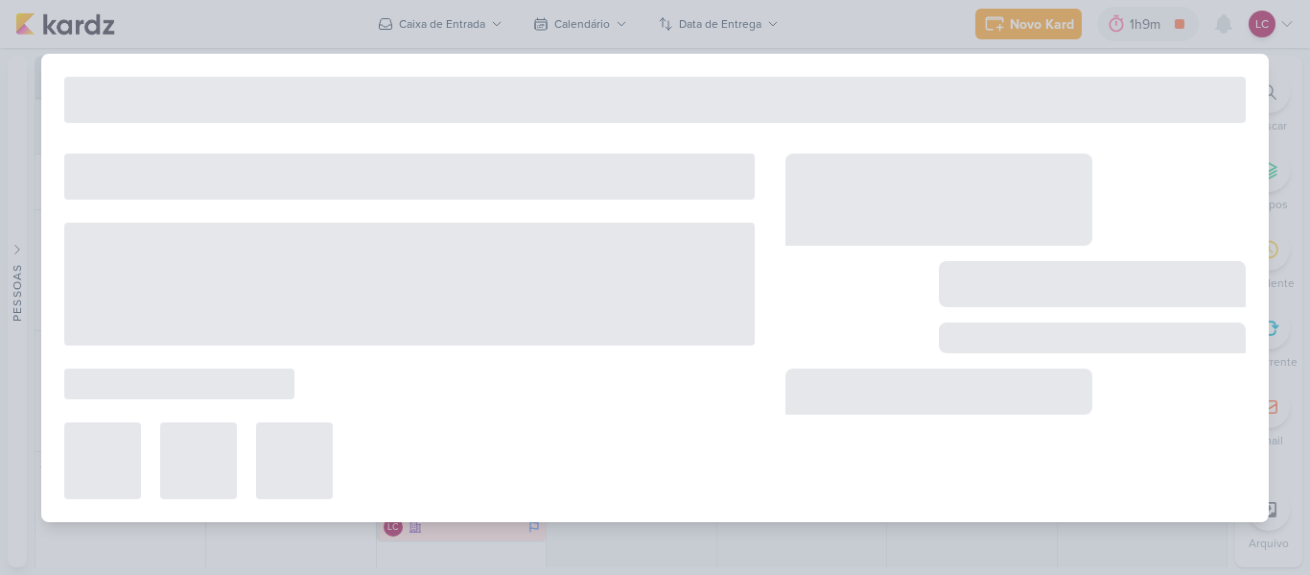
type input "[MIP] [cancelado] Refazer conteúdo Terras de Minas"
type input "[DATE] 23:59"
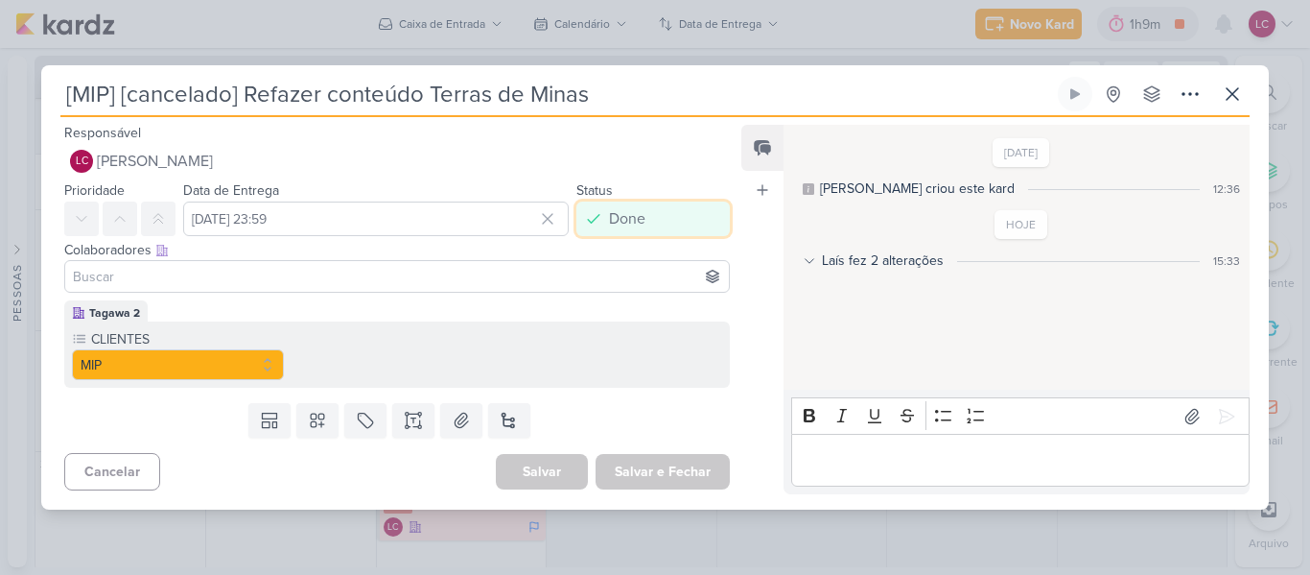
click at [640, 201] on button "Done" at bounding box center [652, 218] width 153 height 35
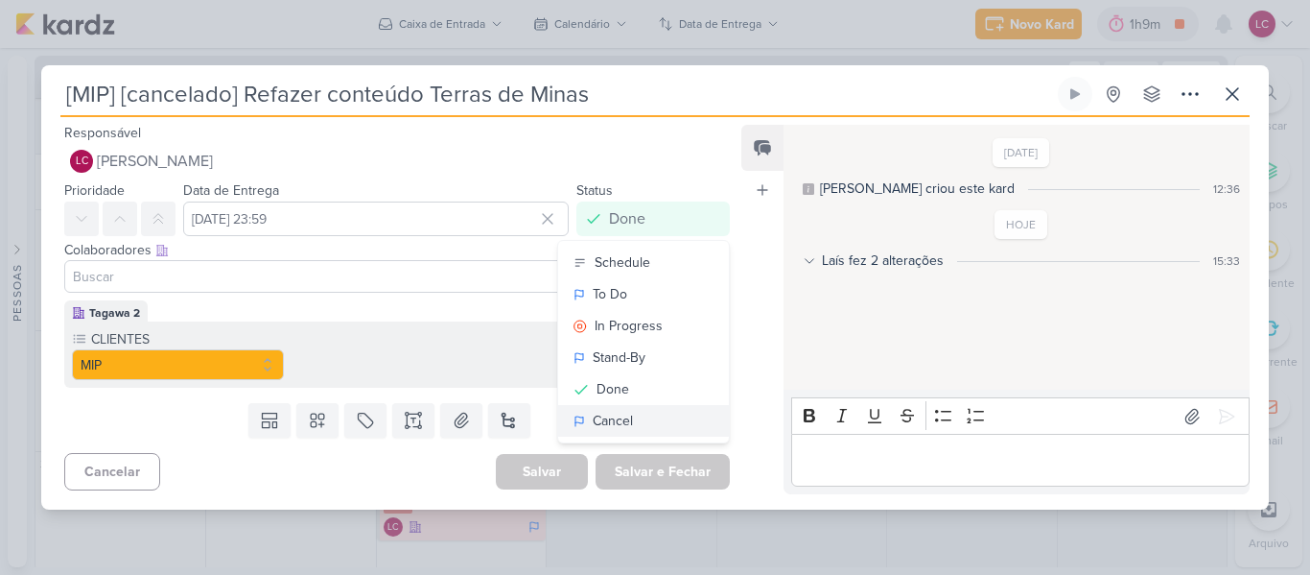
click at [596, 424] on div "Cancel" at bounding box center [613, 421] width 40 height 20
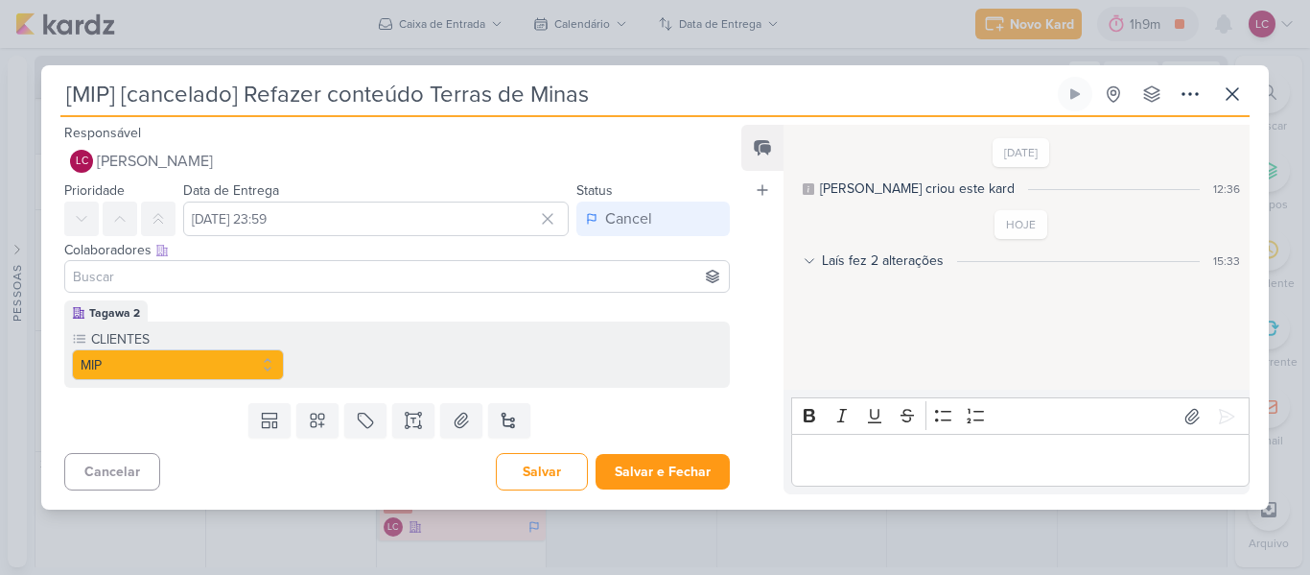
drag, startPoint x: 246, startPoint y: 86, endPoint x: 120, endPoint y: 78, distance: 125.9
click at [120, 78] on input "[MIP] [cancelado] Refazer conteúdo Terras de Minas" at bounding box center [557, 94] width 994 height 35
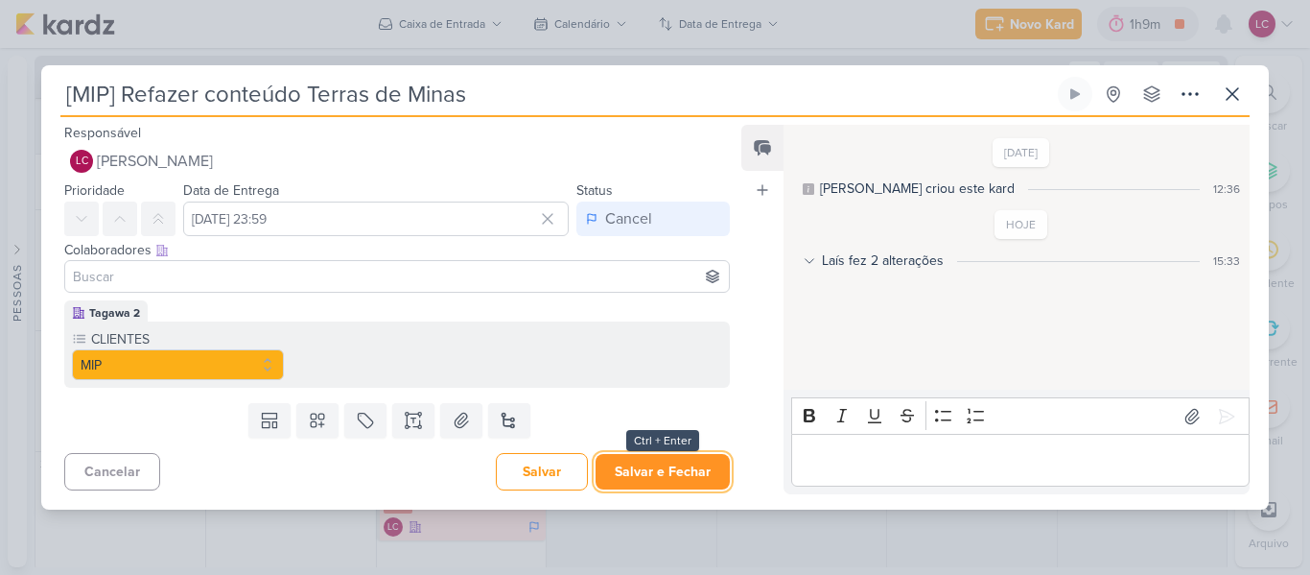
click at [691, 484] on button "Salvar e Fechar" at bounding box center [663, 471] width 134 height 35
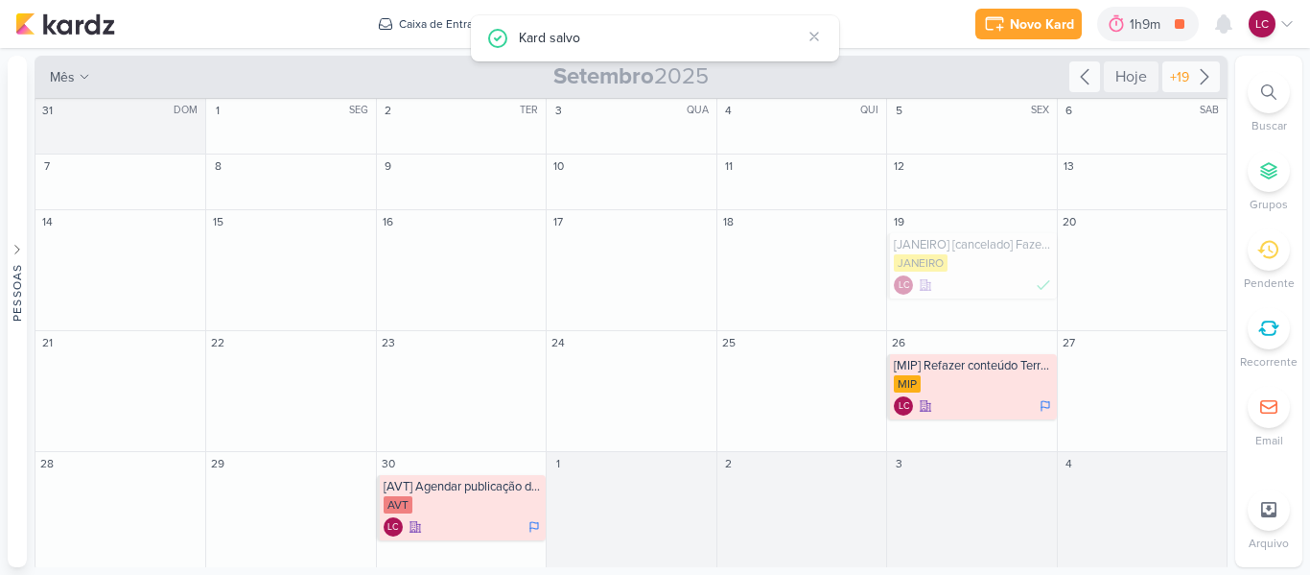
click at [1076, 81] on icon at bounding box center [1084, 76] width 23 height 23
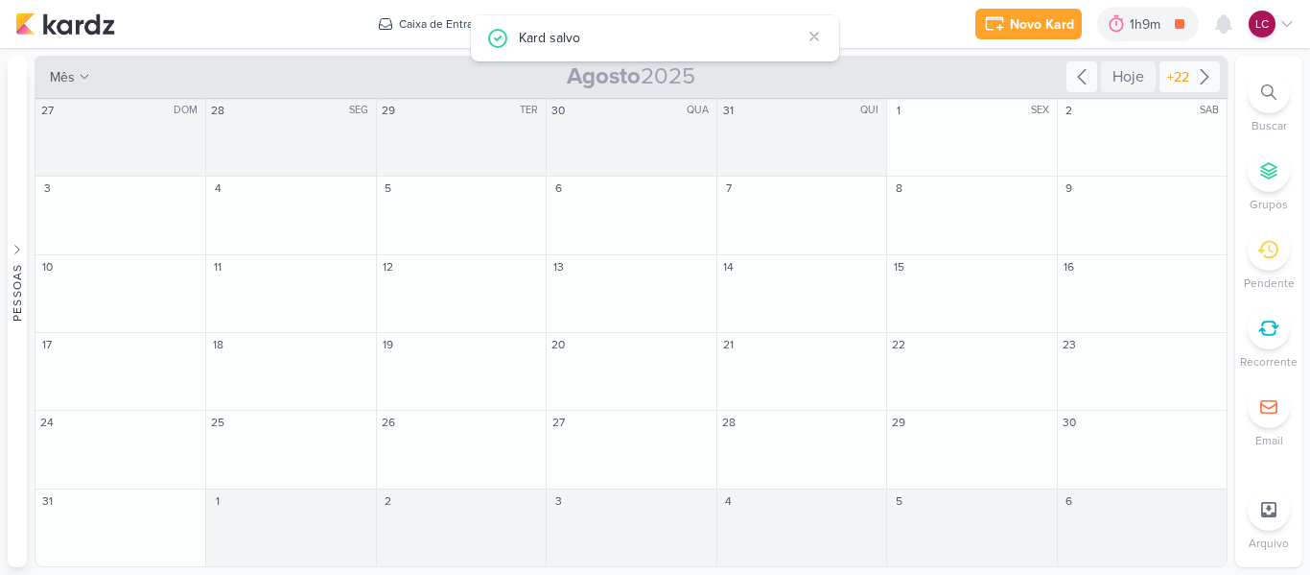
click at [1076, 81] on icon at bounding box center [1081, 76] width 23 height 23
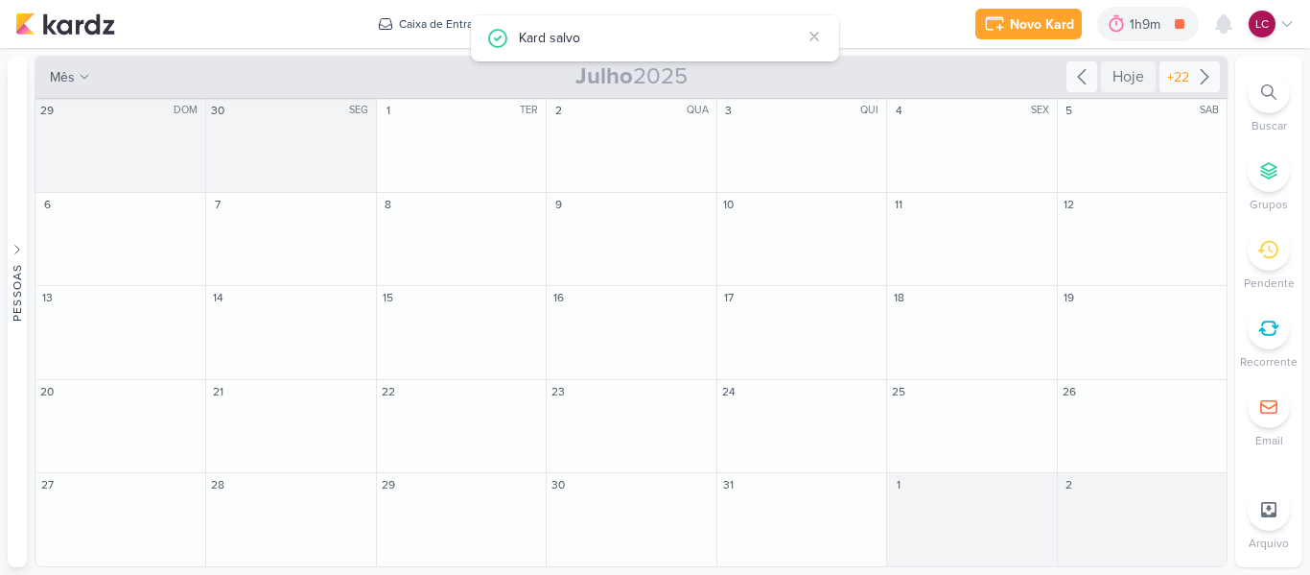
click at [1076, 81] on icon at bounding box center [1081, 76] width 23 height 23
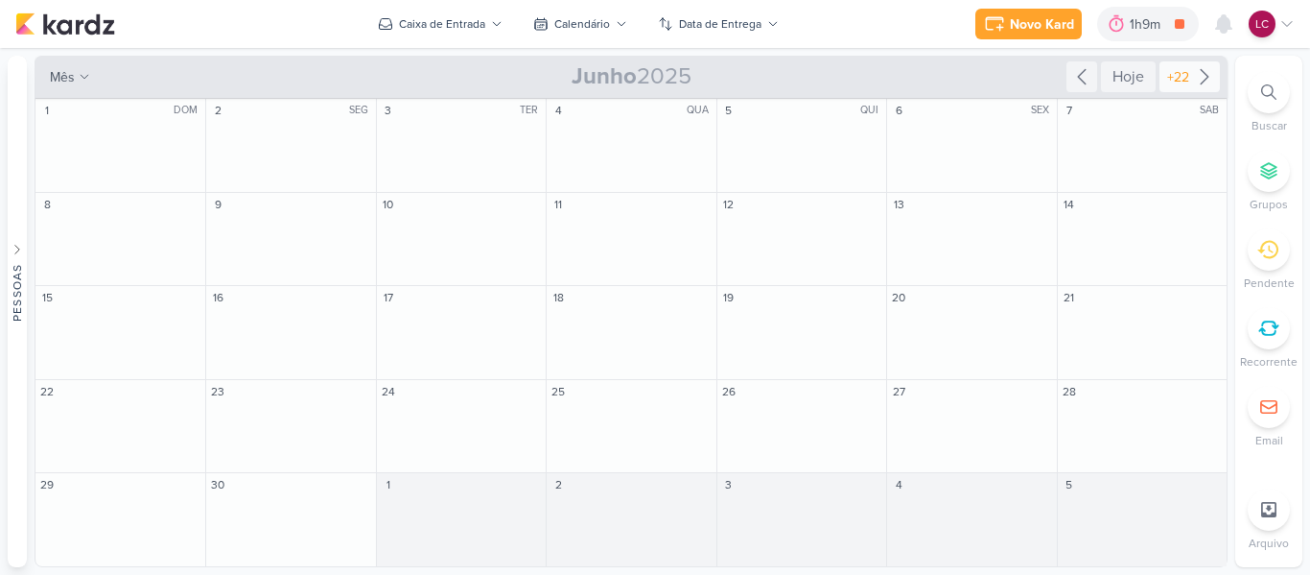
click at [1200, 82] on icon at bounding box center [1204, 76] width 23 height 23
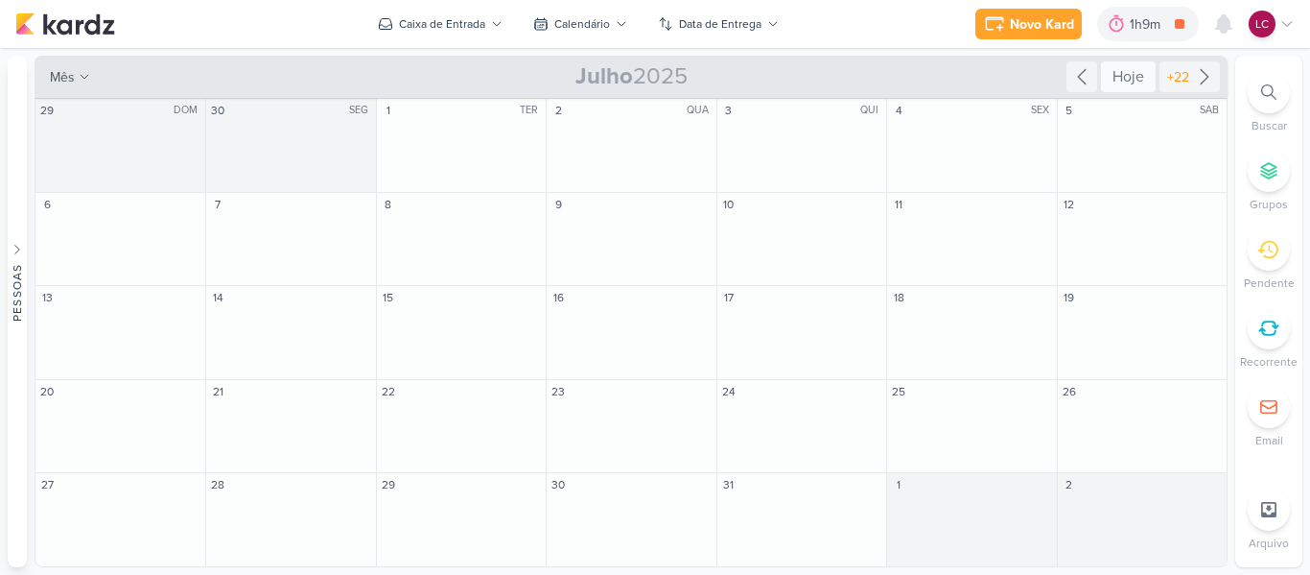
click at [1116, 75] on div "Hoje" at bounding box center [1128, 76] width 55 height 31
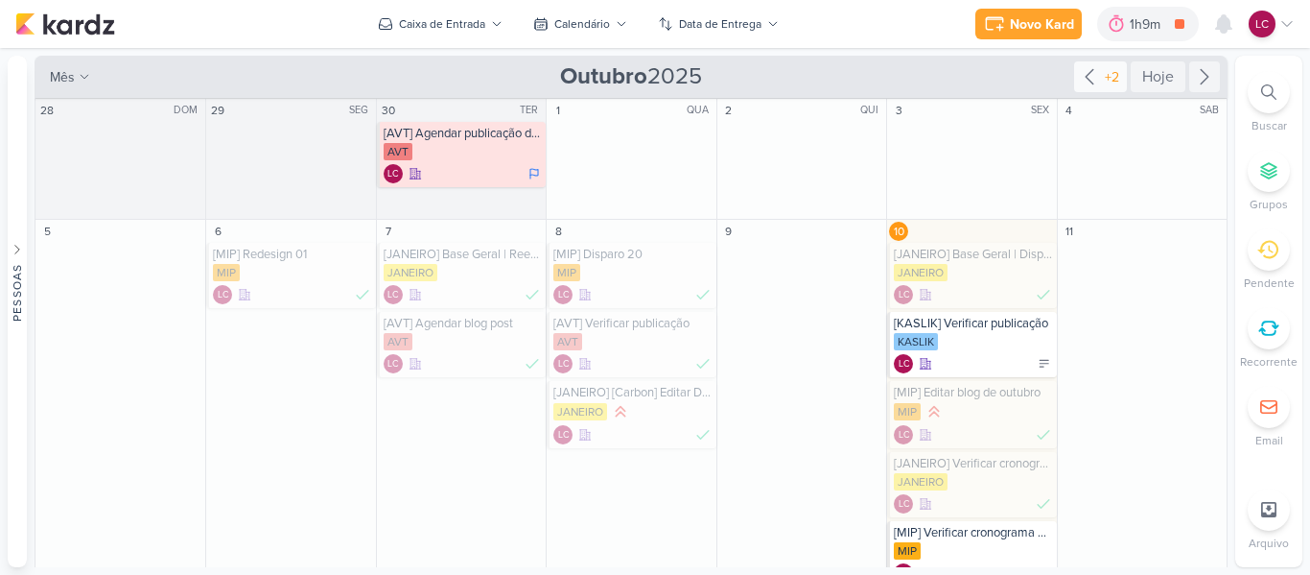
click at [1078, 77] on icon at bounding box center [1089, 76] width 23 height 23
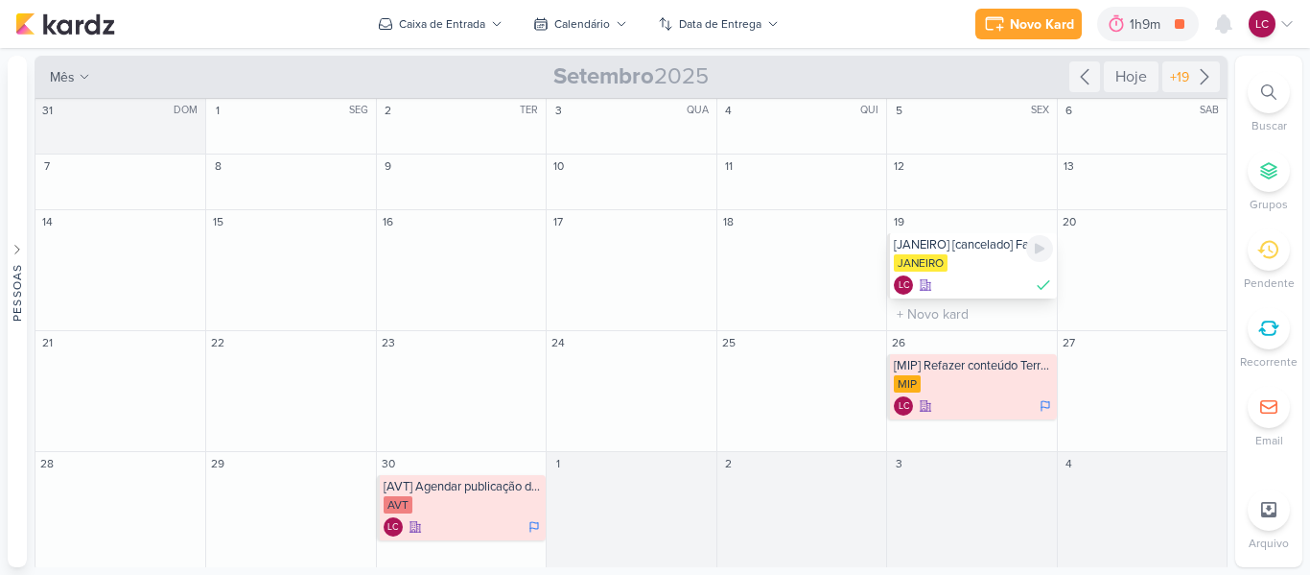
click at [974, 266] on div "JANEIRO" at bounding box center [973, 263] width 158 height 19
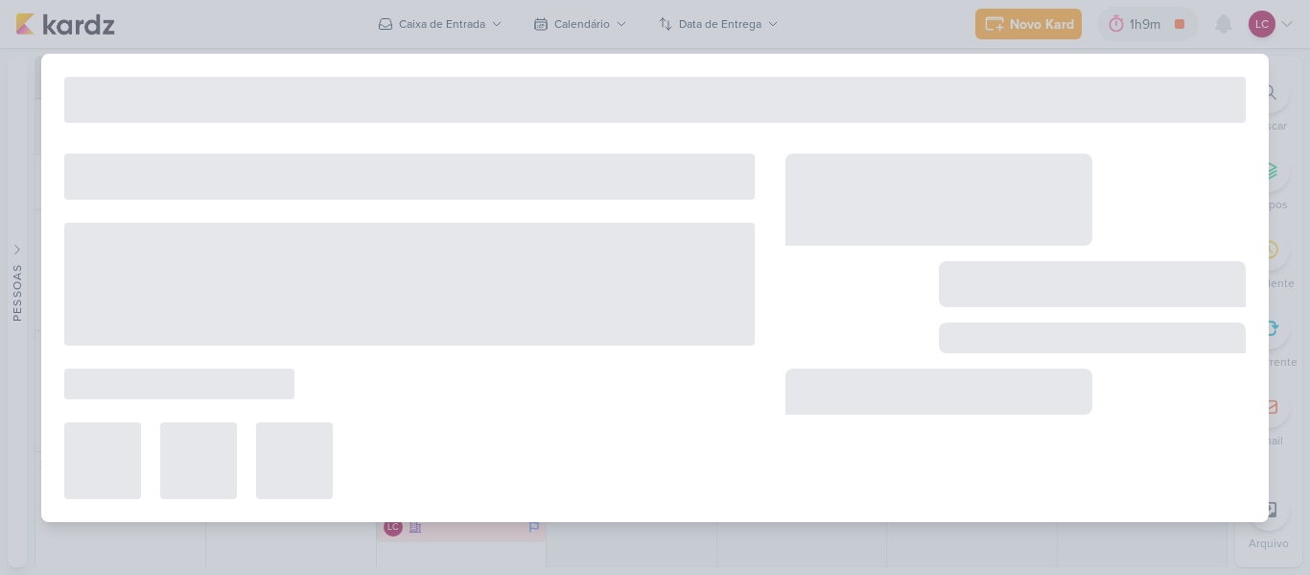
type input "[JANEIRO] [cancelado] Fazer conteúdo Carbon do 03/10"
type input "19 de setembro de 2025 às 23:59"
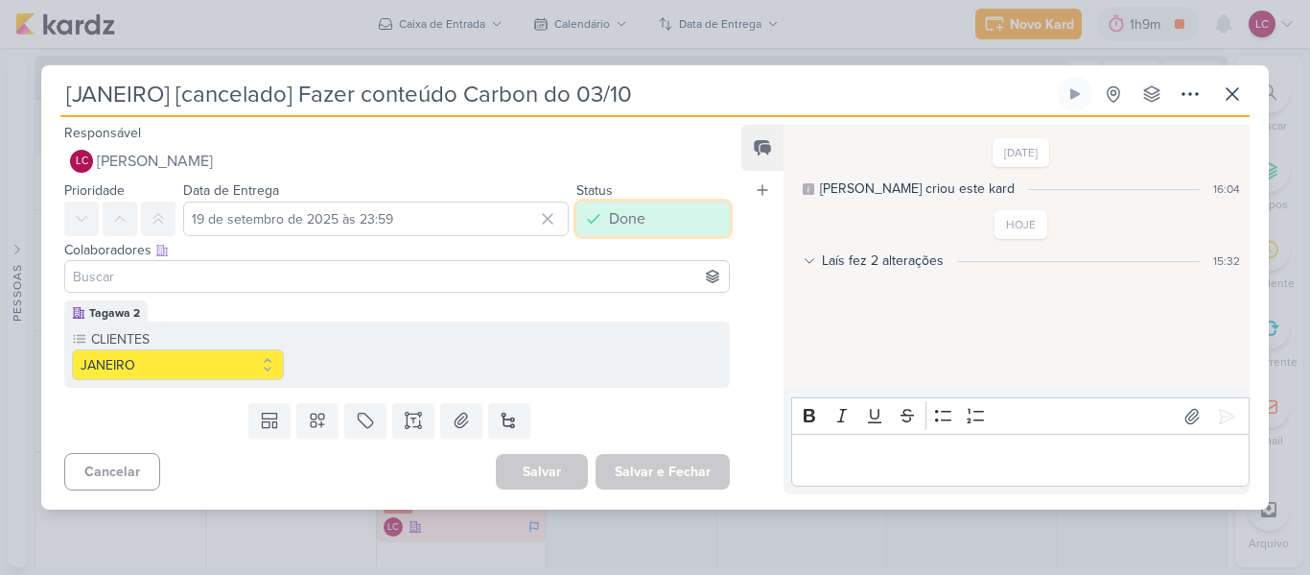
click at [609, 214] on div "Done" at bounding box center [627, 218] width 36 height 23
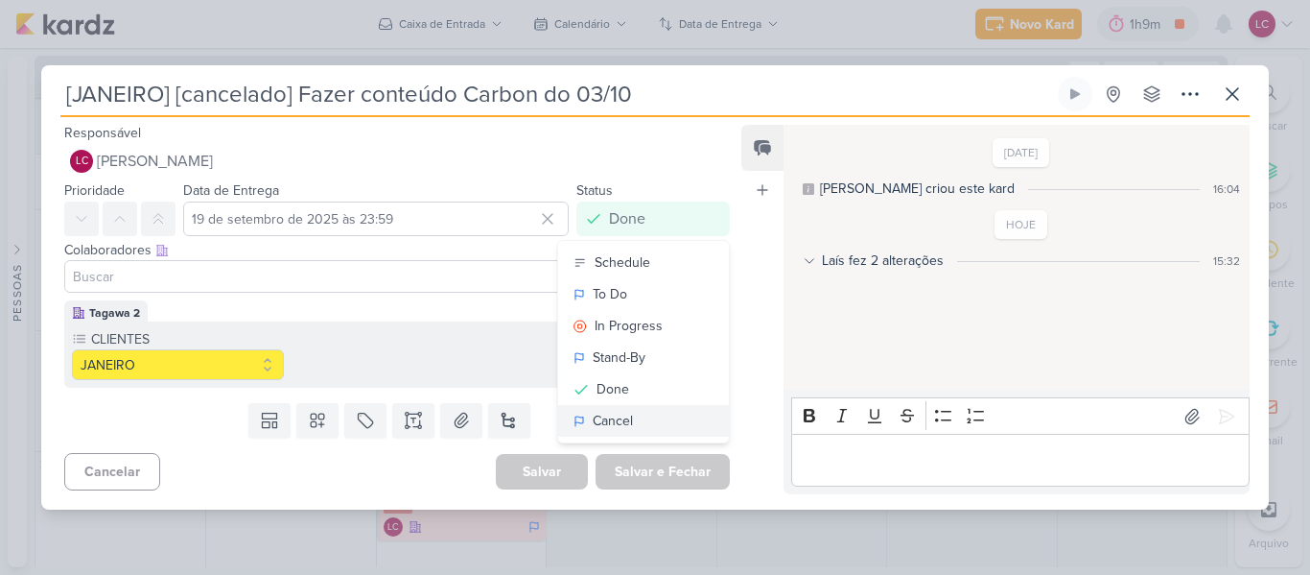
drag, startPoint x: 609, startPoint y: 416, endPoint x: 477, endPoint y: 320, distance: 163.5
click at [604, 415] on div "Cancel" at bounding box center [613, 421] width 40 height 20
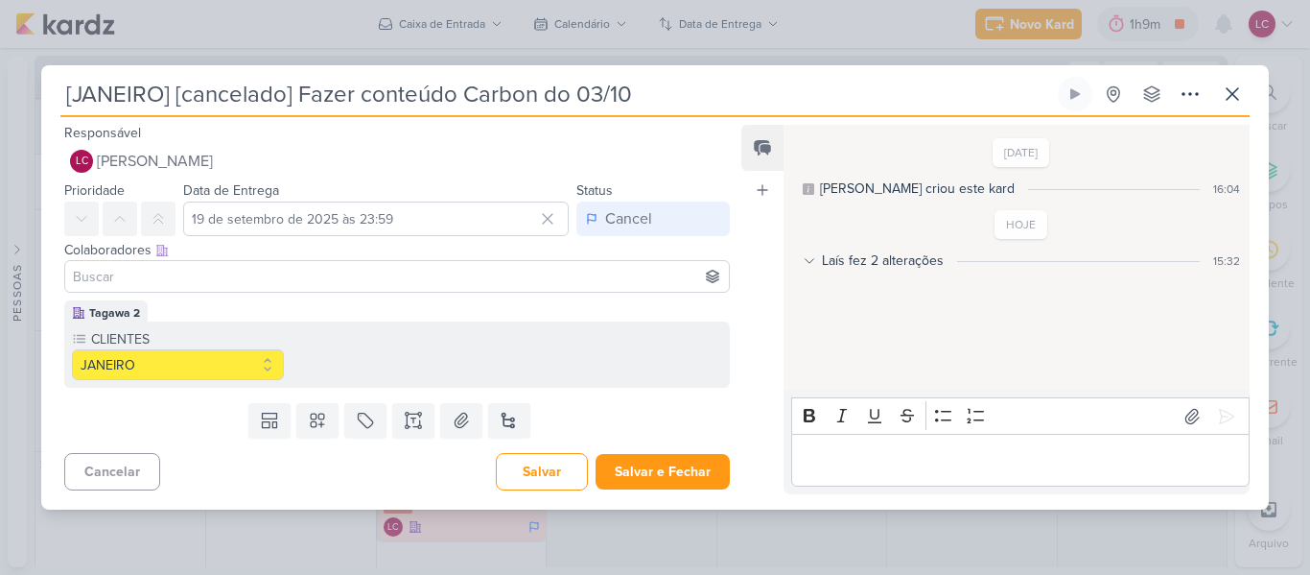
drag, startPoint x: 177, startPoint y: 88, endPoint x: 296, endPoint y: 94, distance: 119.1
click at [296, 94] on input "[JANEIRO] [cancelado] Fazer conteúdo Carbon do 03/10" at bounding box center [557, 94] width 994 height 35
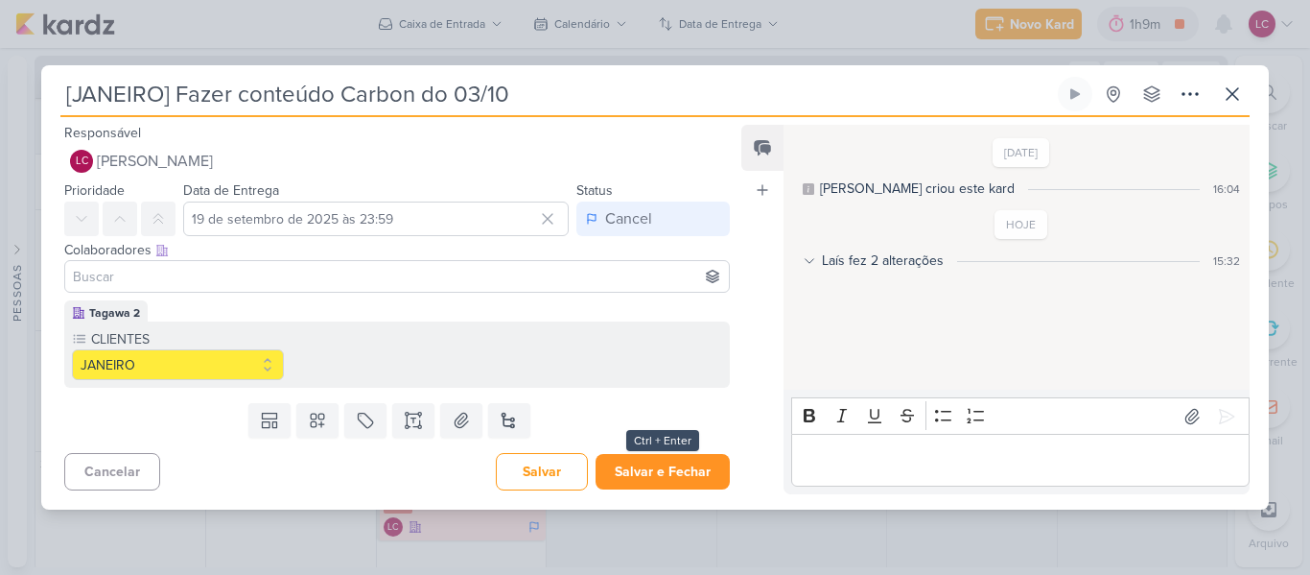
type input "[JANEIRO] Fazer conteúdo Carbon do 03/10"
click at [639, 463] on button "Salvar e Fechar" at bounding box center [663, 471] width 134 height 35
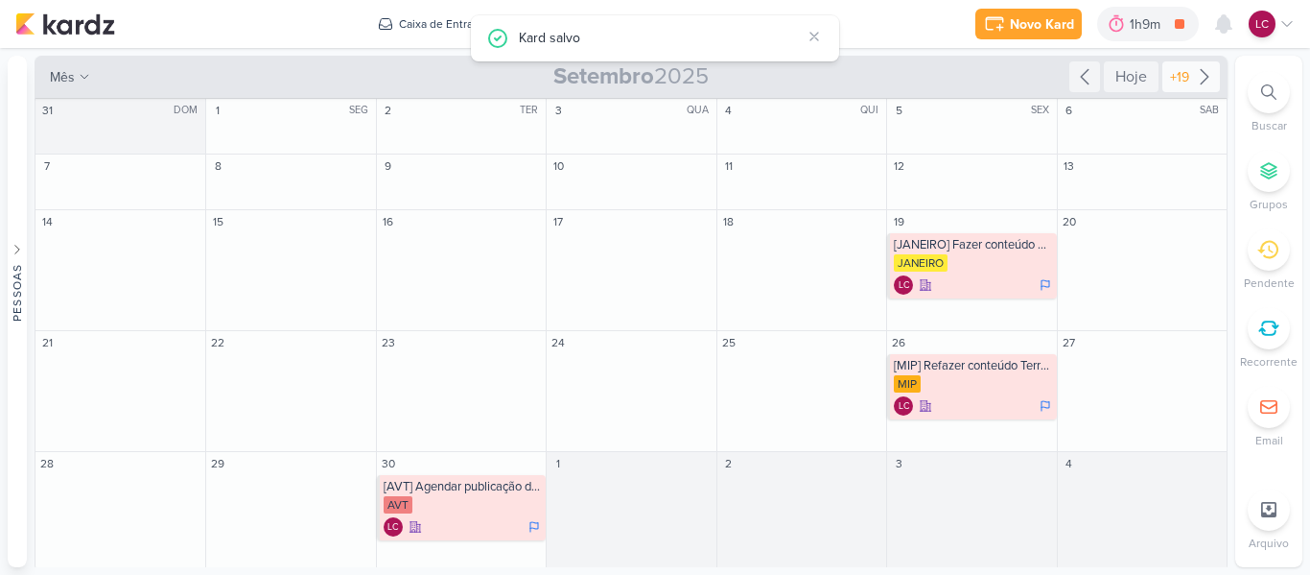
click at [1193, 77] on icon at bounding box center [1204, 76] width 23 height 23
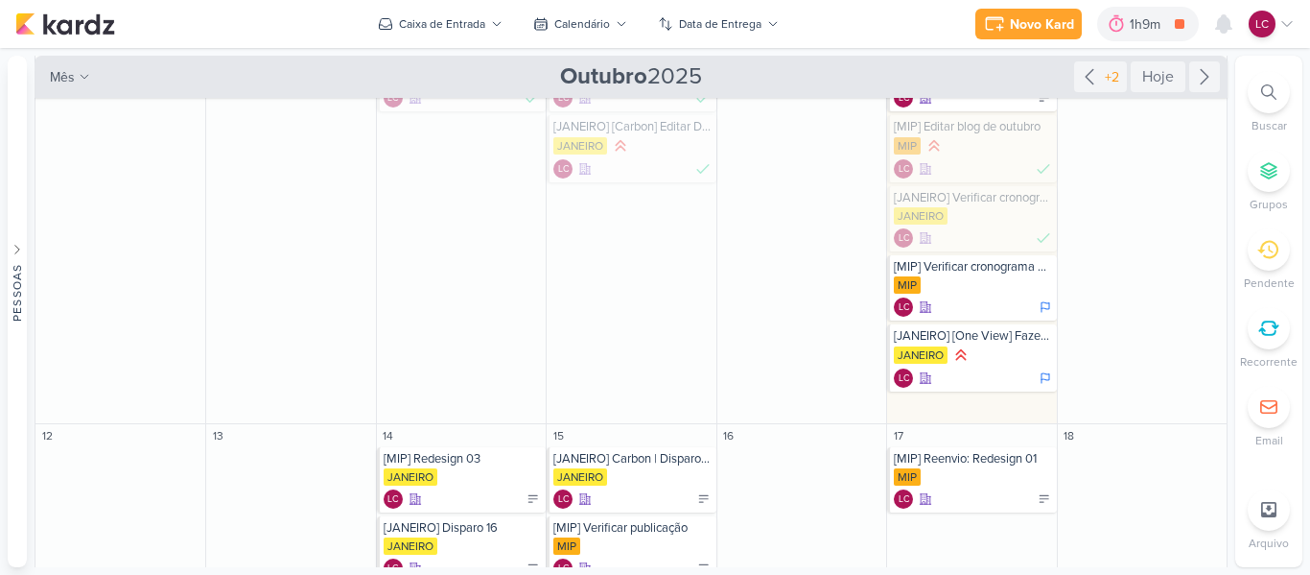
scroll to position [480, 0]
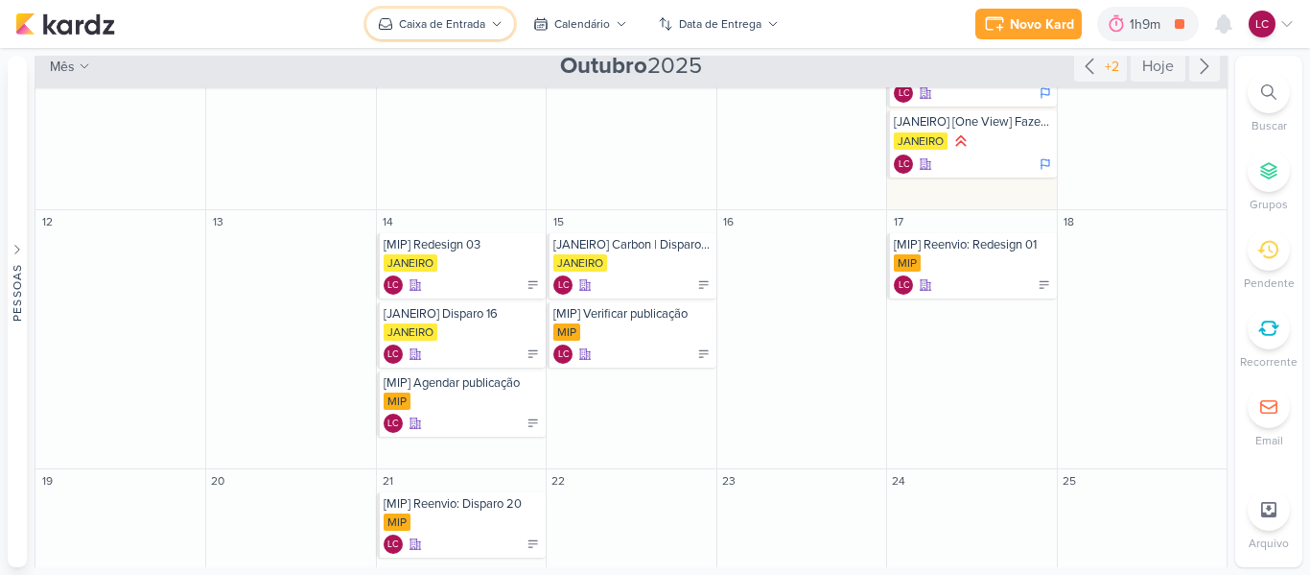
click at [410, 16] on div "Caixa de Entrada" at bounding box center [442, 23] width 86 height 17
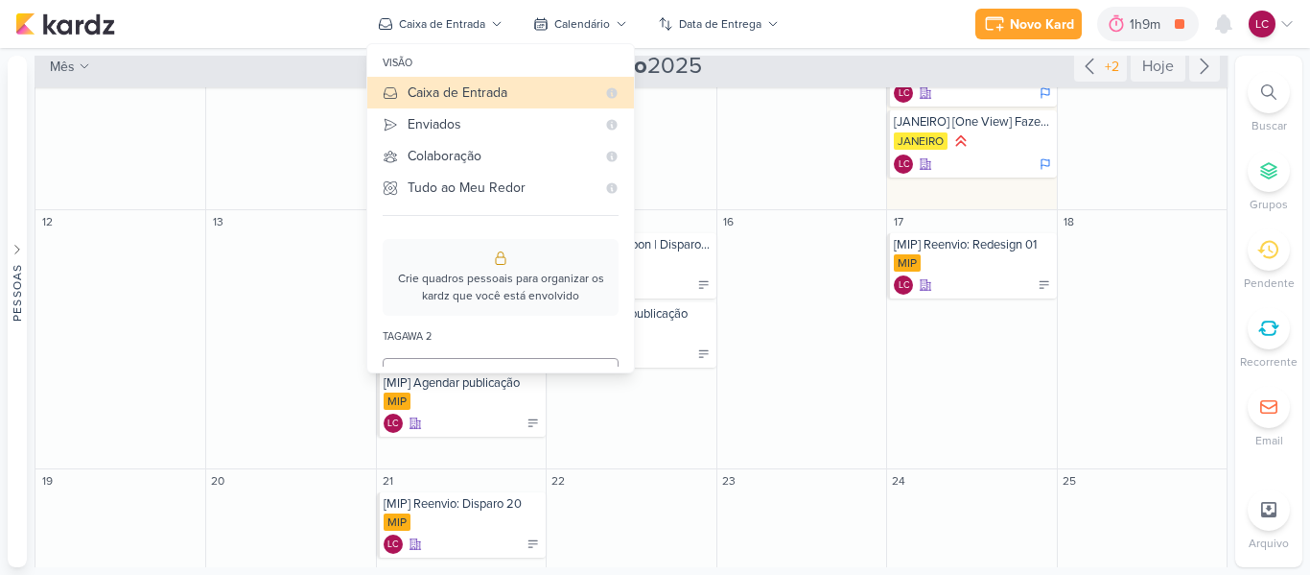
click at [550, 39] on div "Novo Kard Ctrl + k 1h9m [AVT] Editar blog 0h3m Hoje 1h9m Semana 23h26m Mês 35h5…" at bounding box center [654, 24] width 1279 height 48
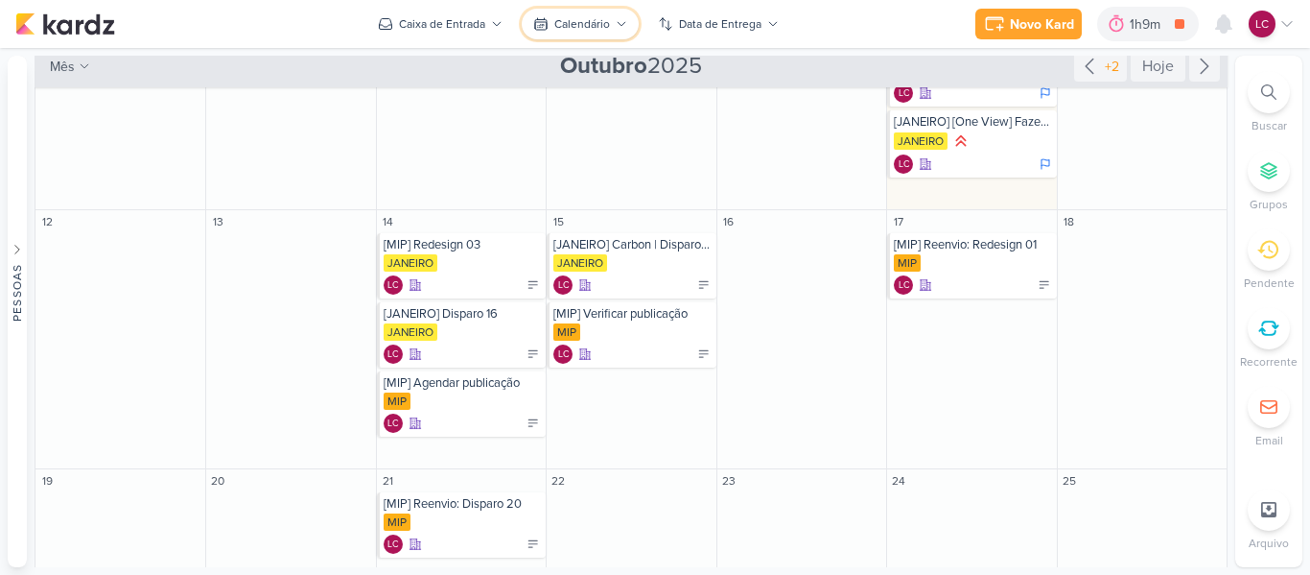
click at [554, 24] on div "Calendário" at bounding box center [582, 23] width 56 height 17
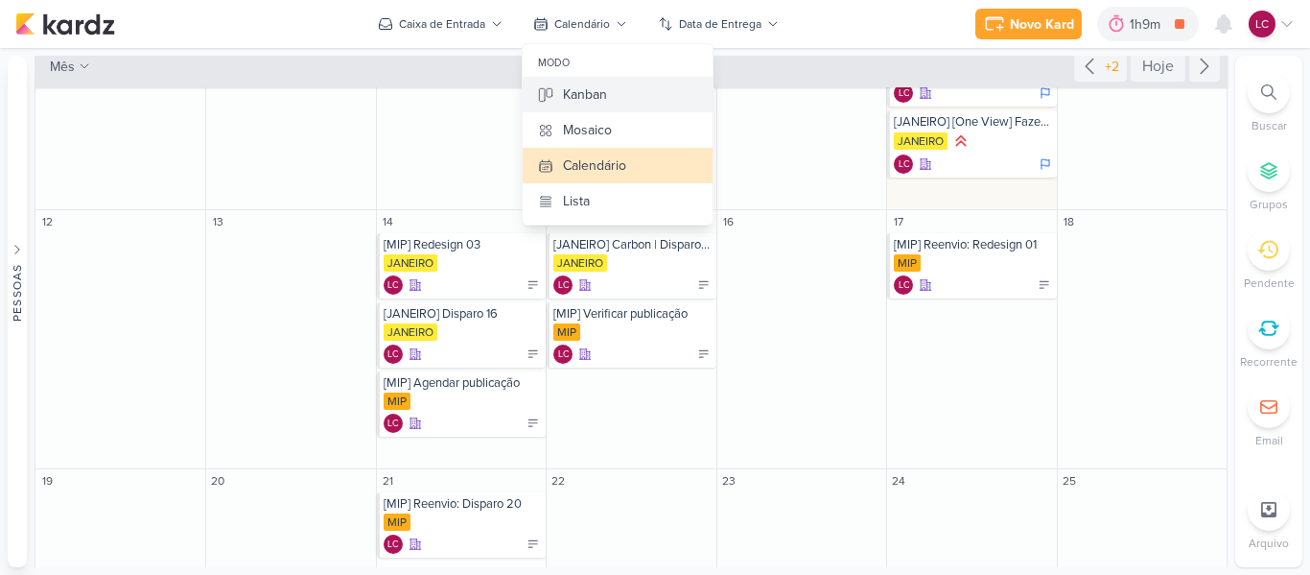
click at [569, 100] on div "Kanban" at bounding box center [585, 94] width 44 height 20
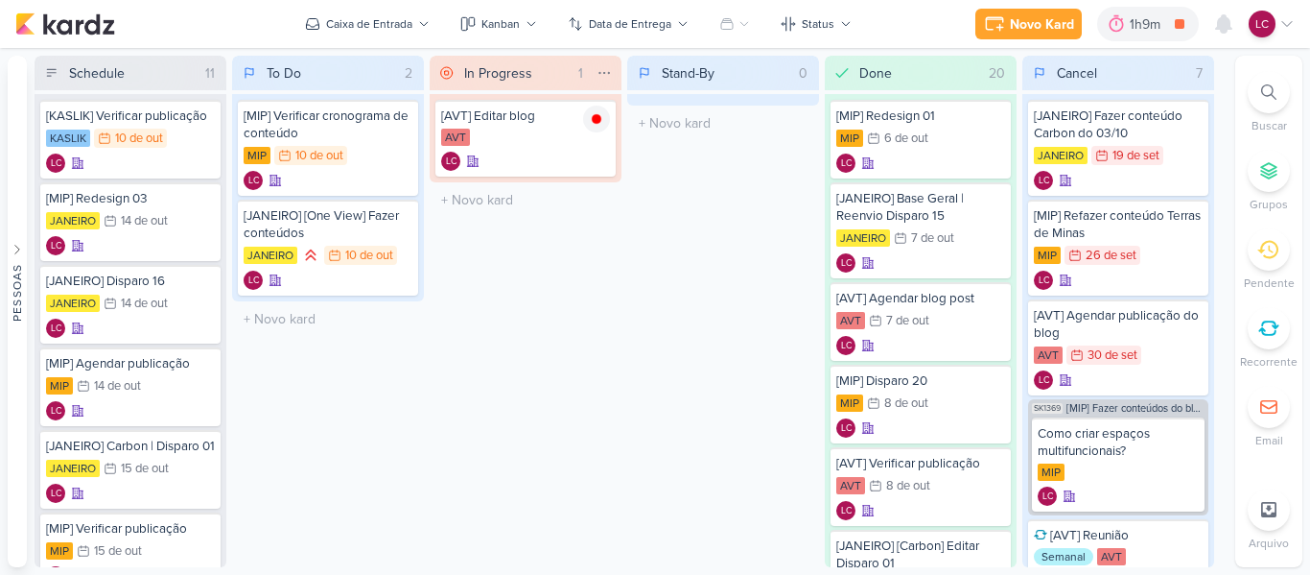
scroll to position [0, 0]
click at [645, 319] on div "Stand-By 0 Mover Para Esquerda Mover Para Direita [GEOGRAPHIC_DATA] O título do…" at bounding box center [723, 311] width 192 height 511
